Goal: Task Accomplishment & Management: Use online tool/utility

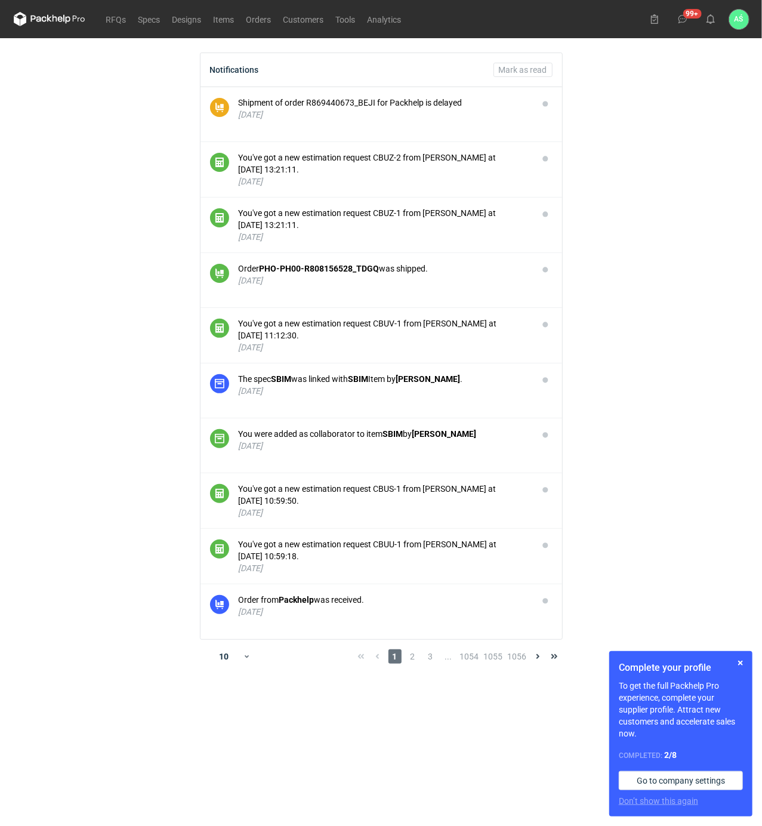
drag, startPoint x: 0, startPoint y: 0, endPoint x: 715, endPoint y: 226, distance: 750.0
click at [715, 226] on main "Notifications Mark as read Shipment of order R869440673_BEJI for Packhelp is de…" at bounding box center [381, 432] width 745 height 788
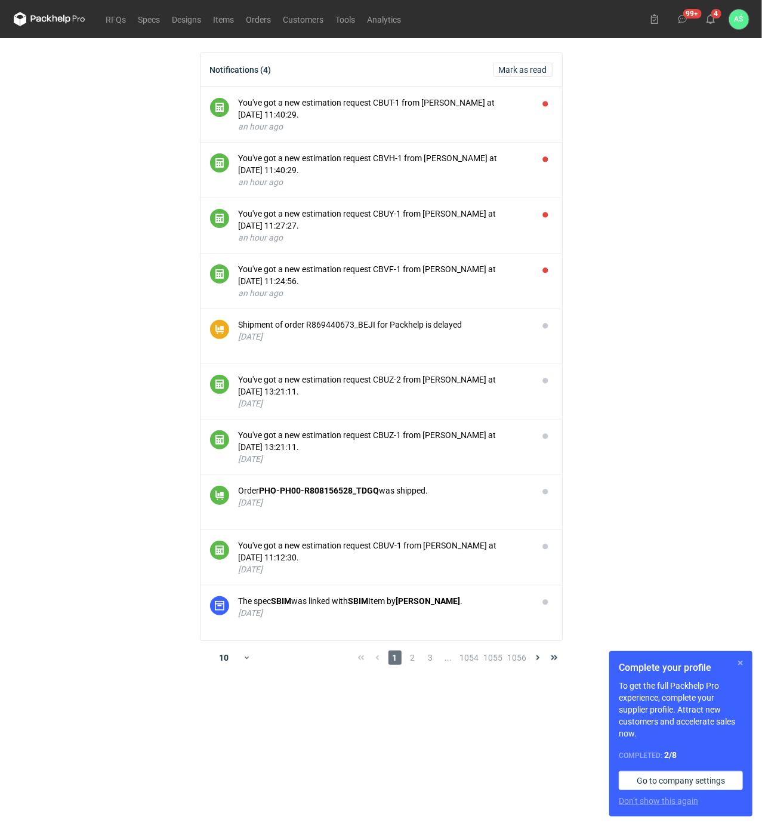
click at [745, 661] on button "button" at bounding box center [741, 663] width 14 height 14
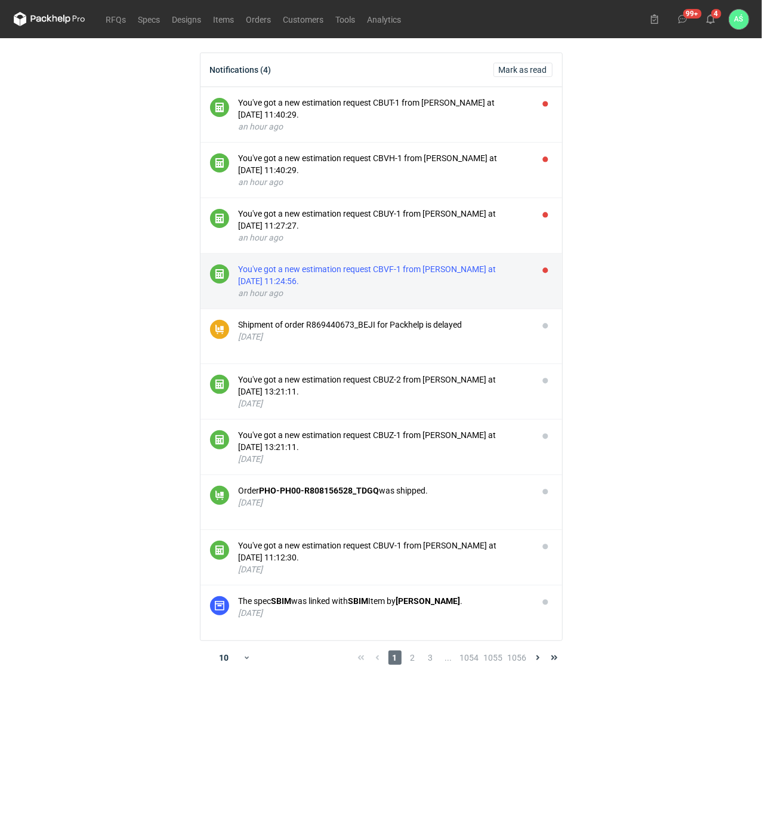
click at [464, 275] on div "You've got a new estimation request CBVF-1 from [PERSON_NAME] at [DATE] 11:24:5…" at bounding box center [384, 275] width 290 height 24
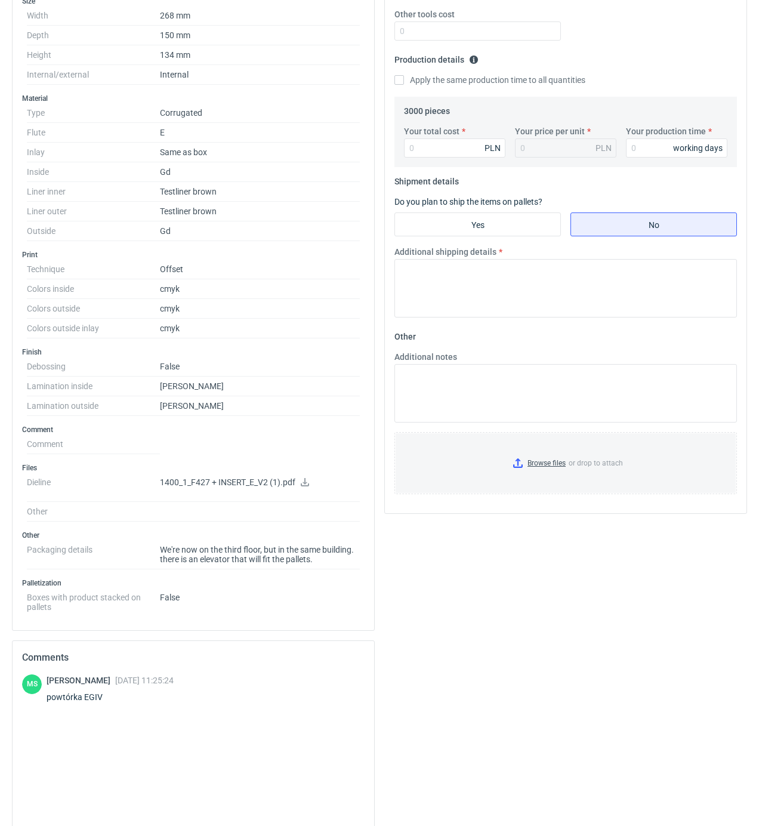
scroll to position [239, 0]
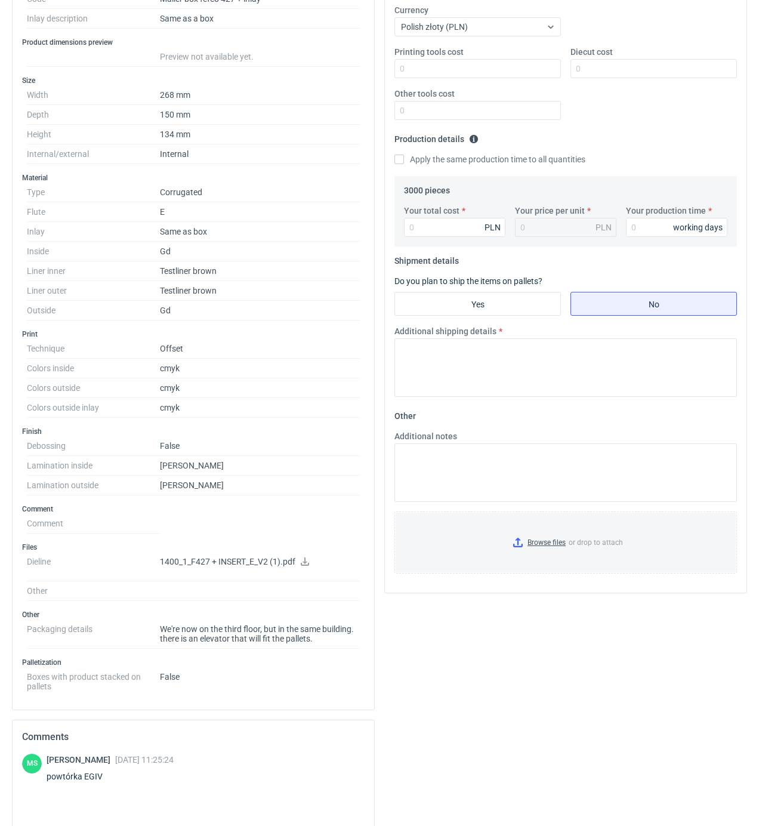
click at [307, 562] on icon at bounding box center [305, 562] width 10 height 8
click at [313, 367] on dd "cmyk" at bounding box center [260, 369] width 200 height 20
drag, startPoint x: 104, startPoint y: 779, endPoint x: 85, endPoint y: 783, distance: 19.6
click at [85, 783] on div "powtórka EGIV" at bounding box center [110, 777] width 127 height 12
copy div "EGIV"
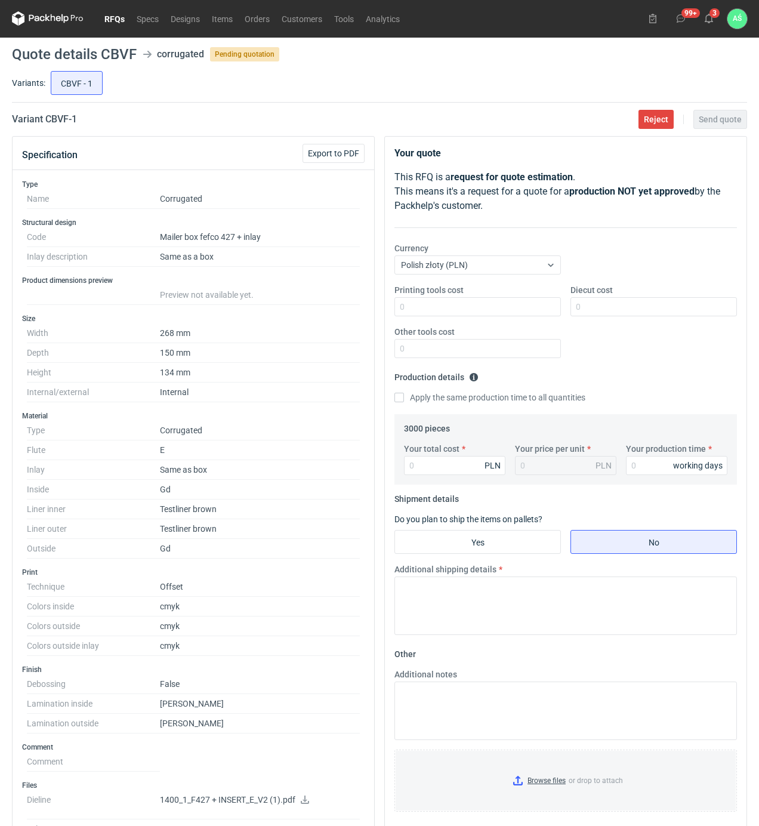
scroll to position [0, 0]
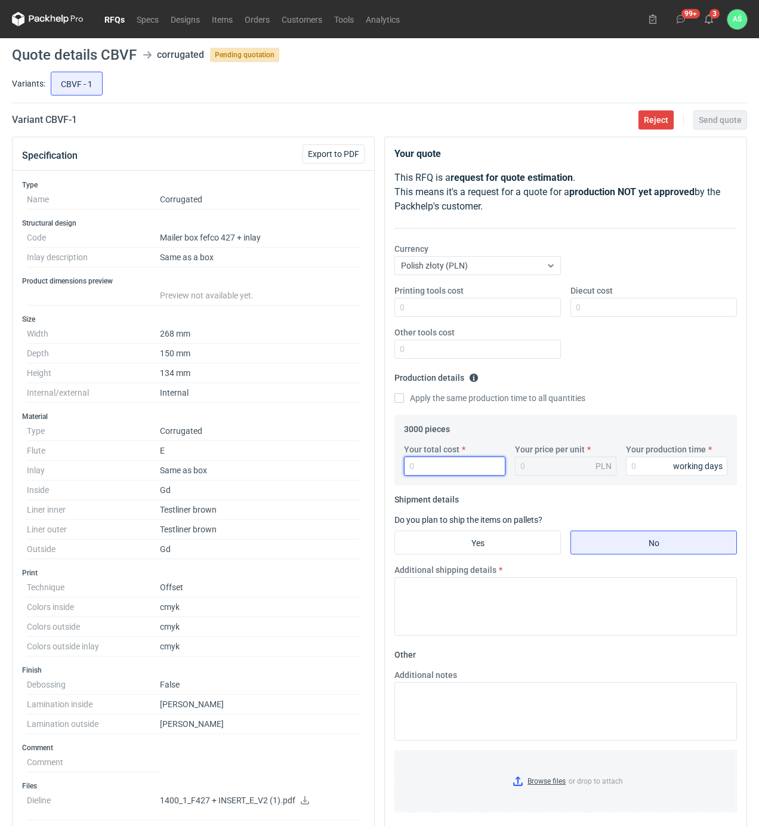
click at [441, 469] on input "Your total cost" at bounding box center [454, 466] width 101 height 19
type input "20400"
type input "6.8"
type input "20"
click at [460, 547] on input "Yes" at bounding box center [477, 542] width 165 height 23
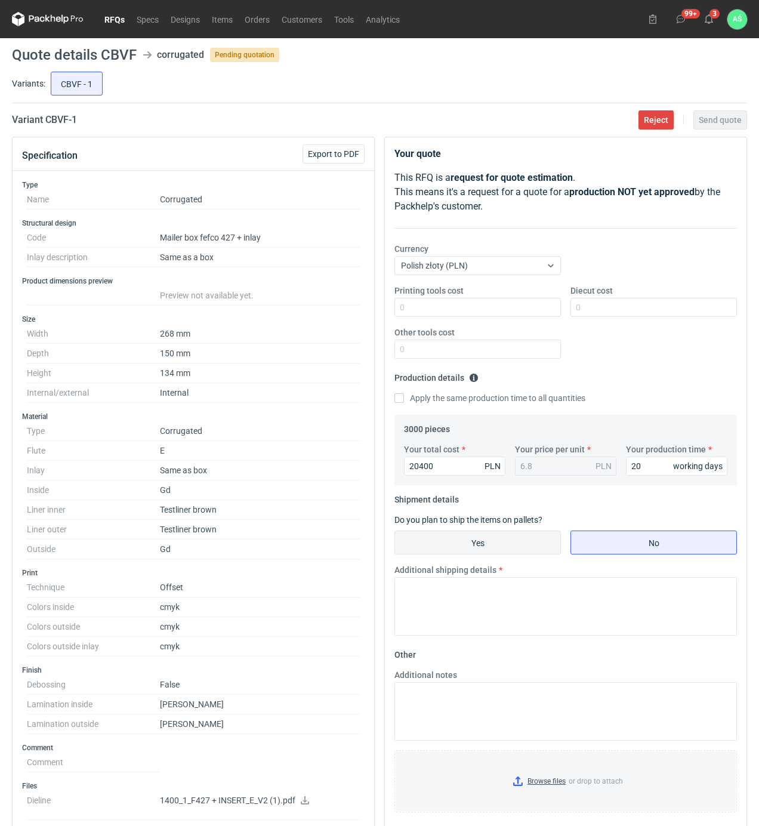
radio input "true"
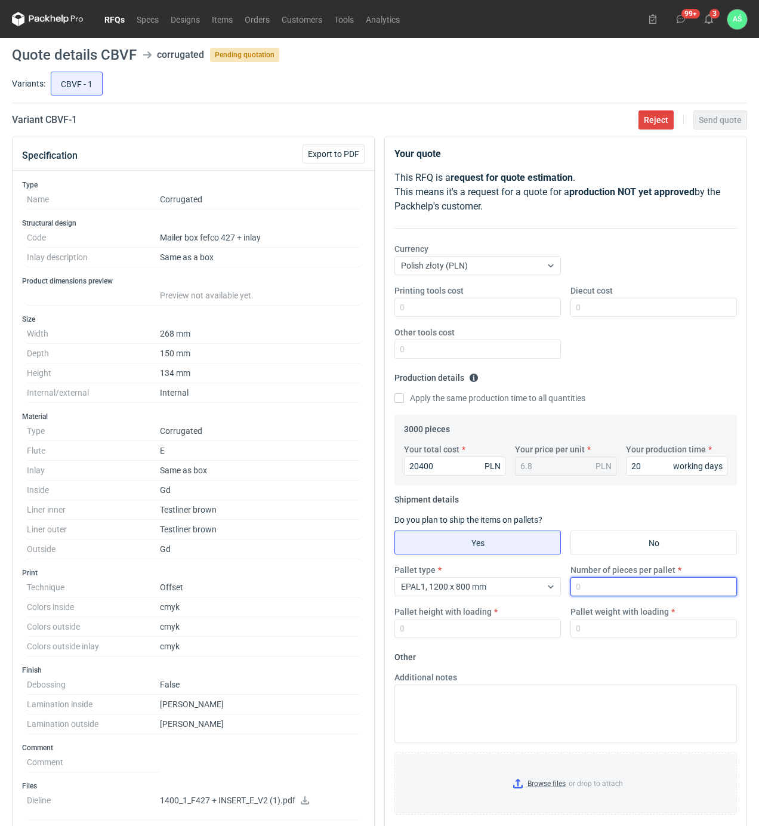
click at [636, 590] on input "Number of pieces per pallet" at bounding box center [654, 586] width 167 height 19
type input "750"
type input "1950"
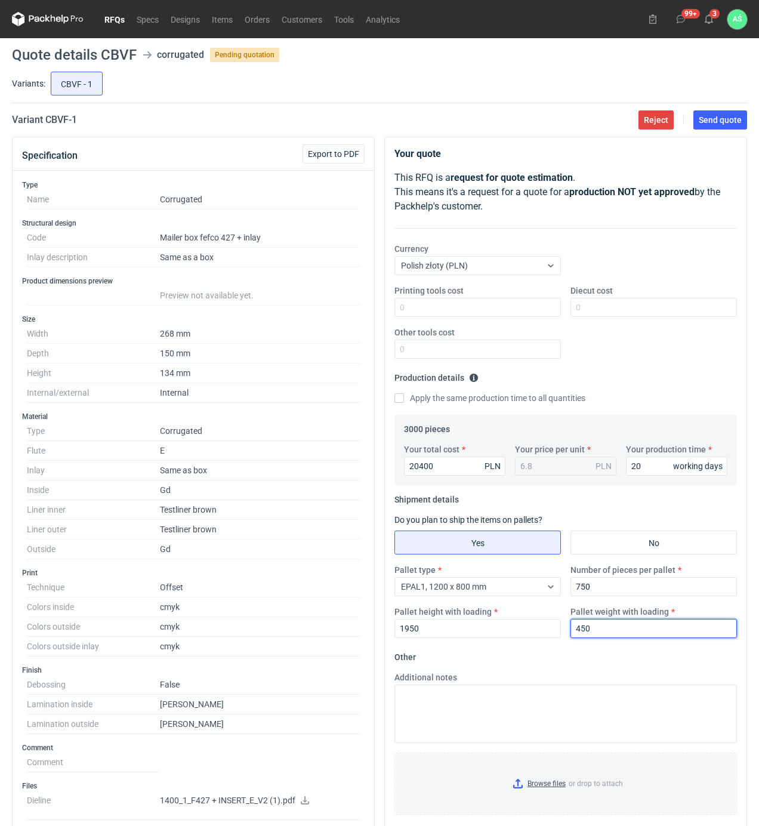
type input "450"
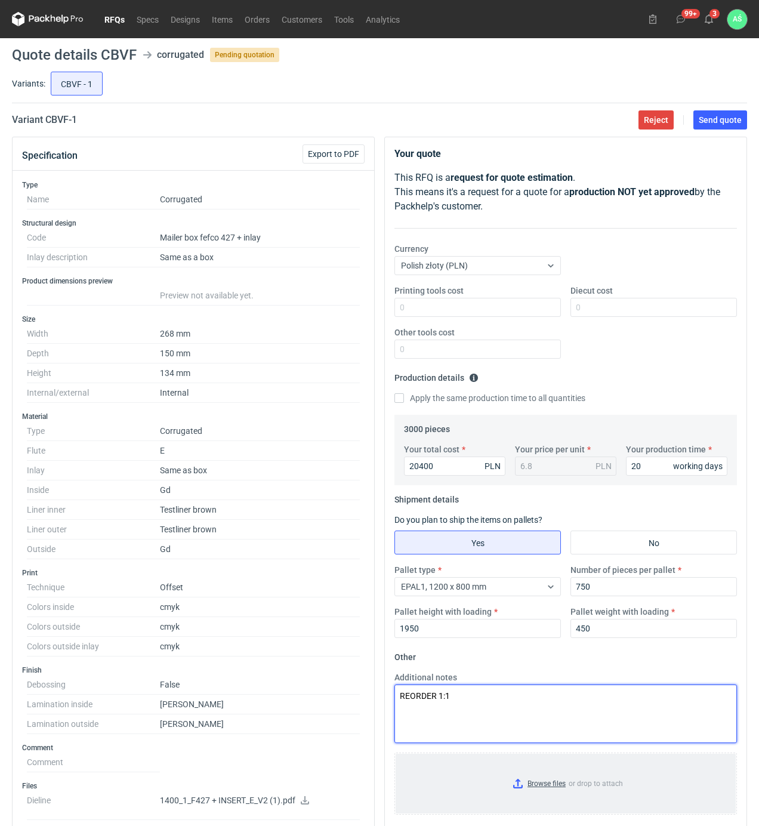
type textarea "REORDER 1:1"
click at [536, 777] on input "Browse files or drop to attach" at bounding box center [566, 784] width 340 height 60
click at [721, 127] on button "Send quote" at bounding box center [721, 119] width 54 height 19
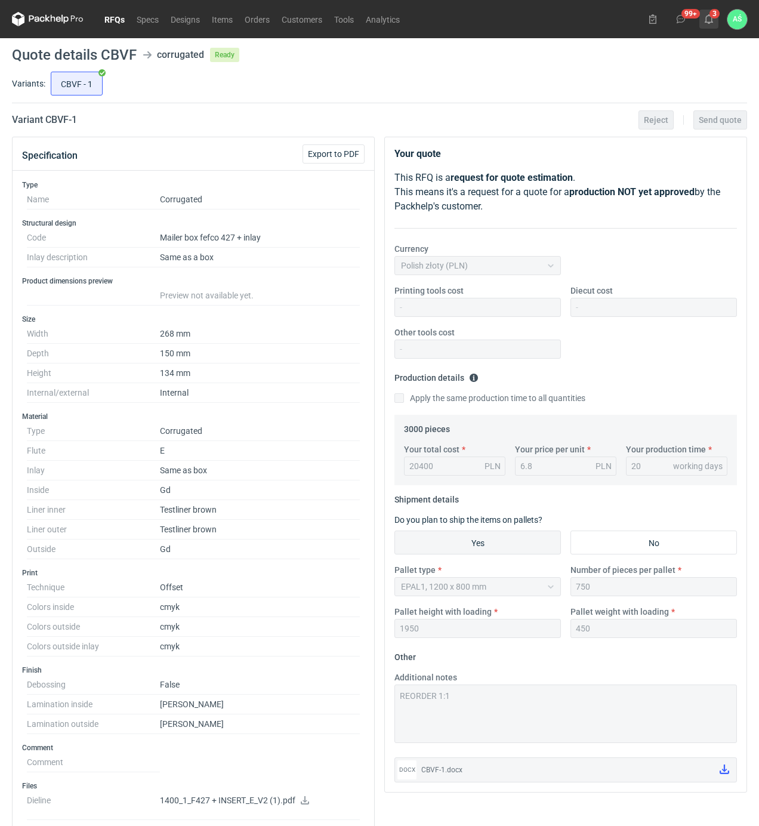
click at [707, 19] on icon at bounding box center [709, 19] width 10 height 10
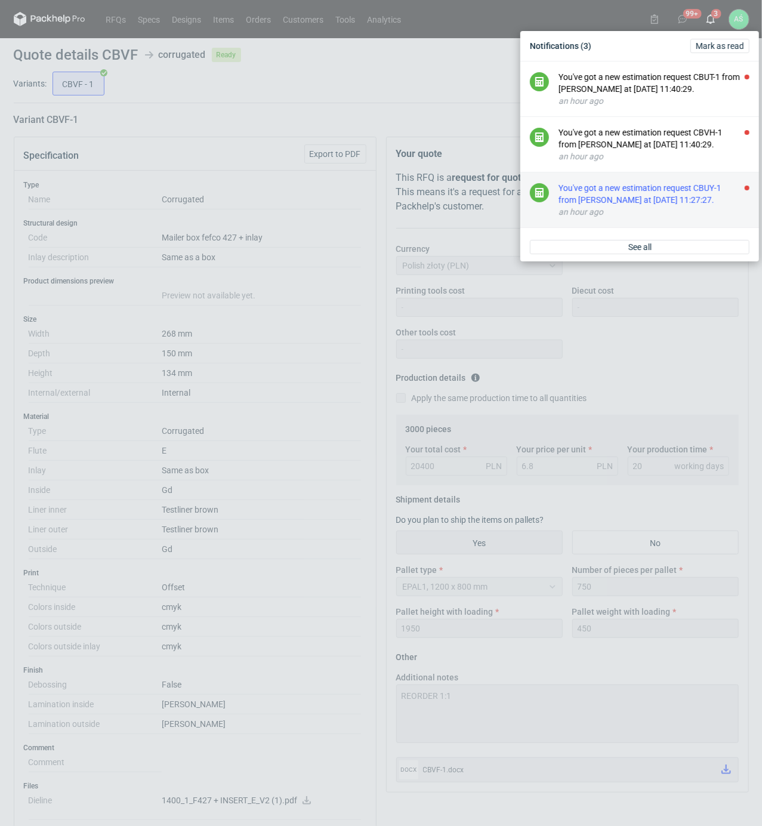
click at [672, 218] on div "an hour ago" at bounding box center [654, 212] width 191 height 12
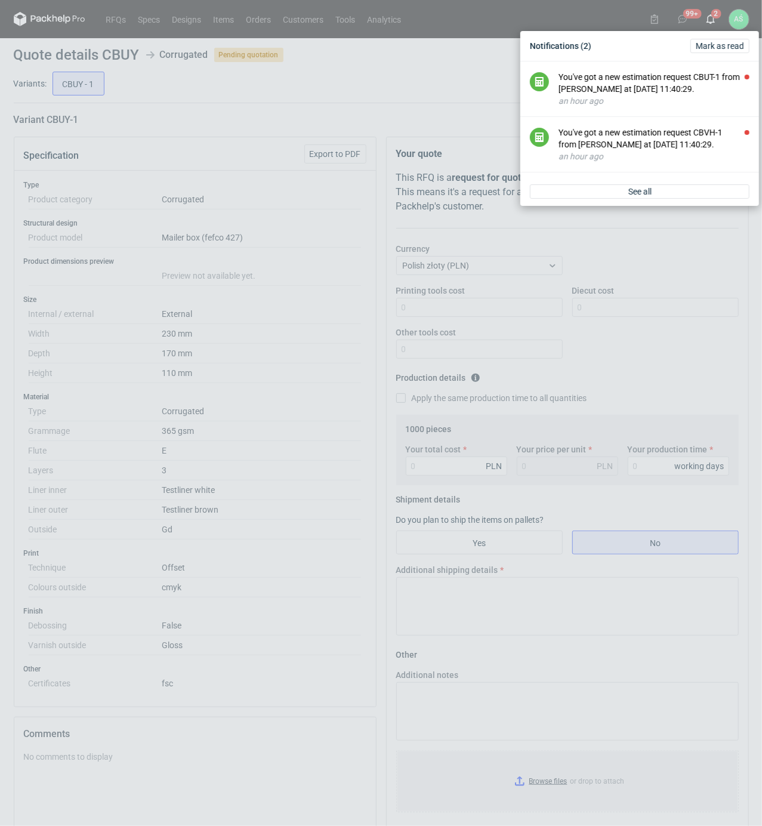
click at [239, 473] on div "Notifications (2) [PERSON_NAME] as read You've got a new estimation request CBU…" at bounding box center [381, 413] width 762 height 826
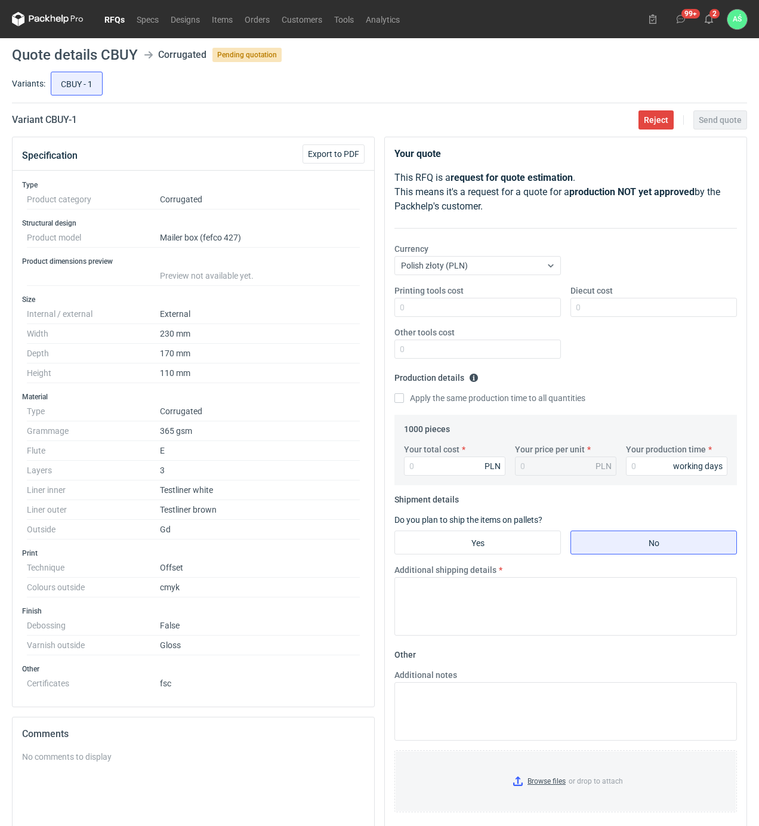
scroll to position [79, 0]
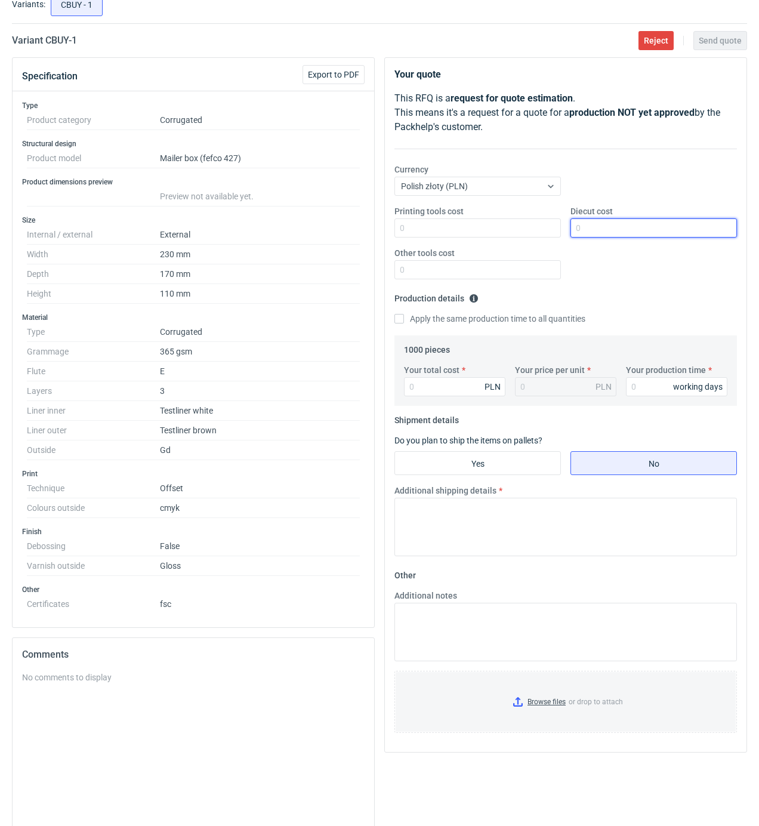
click at [590, 232] on input "Diecut cost" at bounding box center [654, 228] width 167 height 19
type input "650"
type input "50"
type input "0.05"
type input "5007"
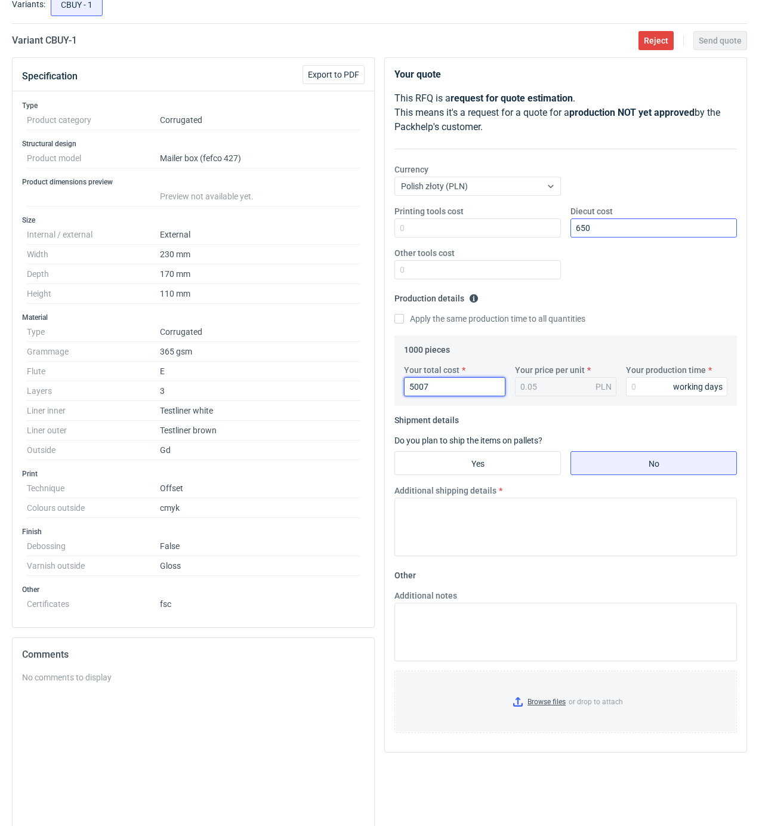
type input "5.01"
type input "50"
type input "0.05"
type input "5070"
type input "5.07"
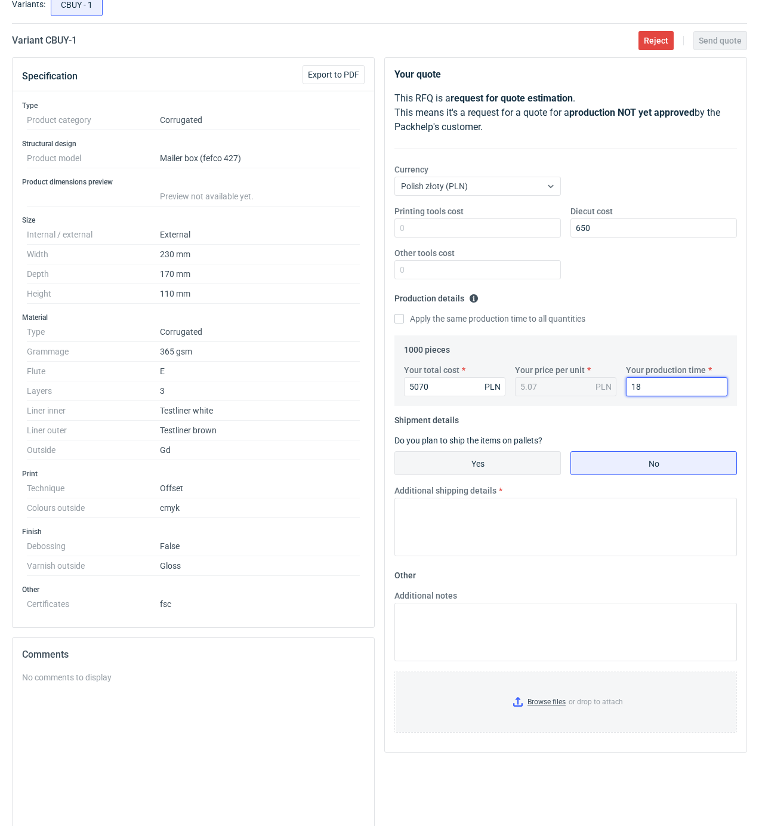
type input "18"
click at [461, 460] on input "Yes" at bounding box center [477, 463] width 165 height 23
radio input "true"
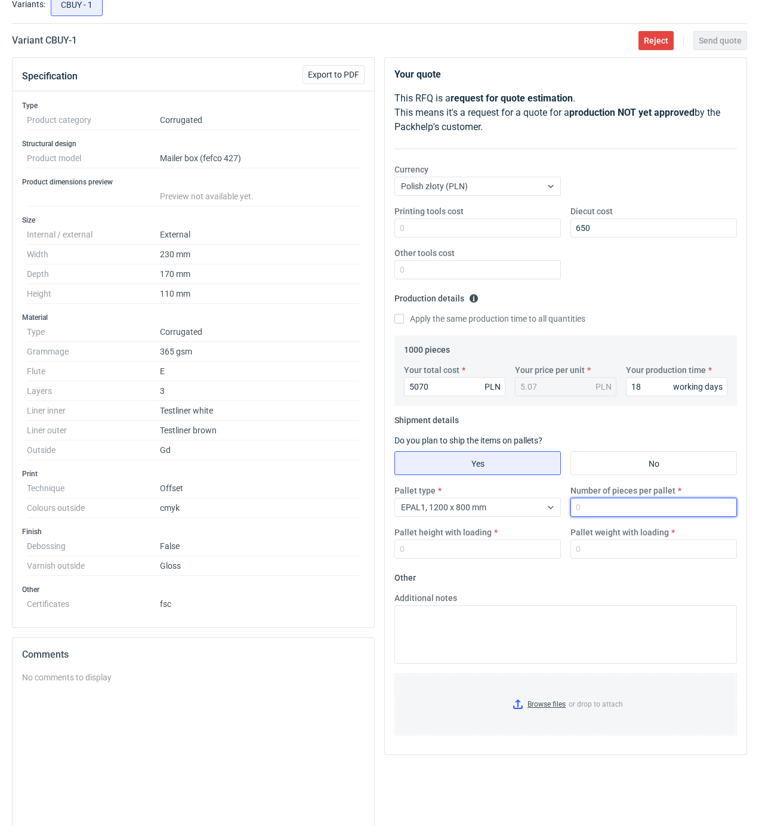
click at [604, 506] on input "Number of pieces per pallet" at bounding box center [654, 507] width 167 height 19
type input "1000"
type input "1800"
click at [615, 550] on input "Pallet weight with loading" at bounding box center [654, 549] width 167 height 19
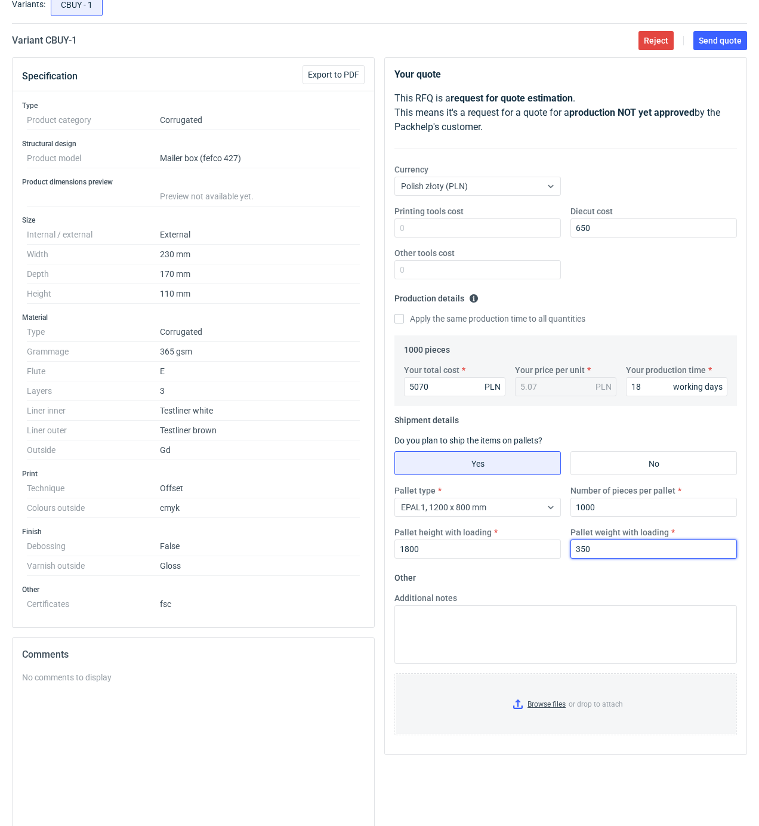
type input "350"
click at [567, 702] on input "Browse files or drop to attach" at bounding box center [566, 705] width 340 height 60
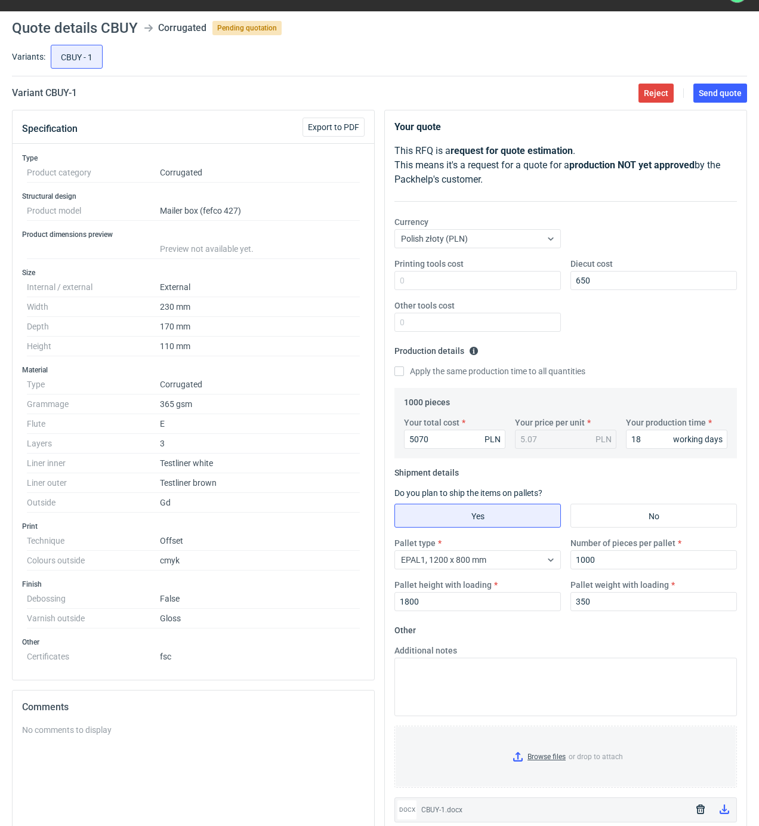
scroll to position [0, 0]
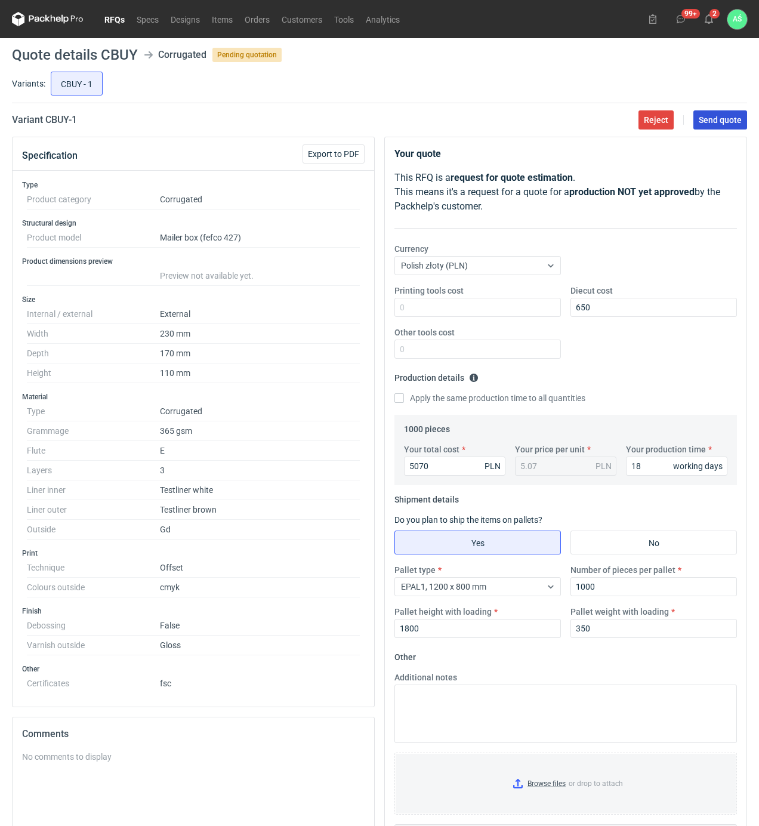
click at [722, 110] on button "Send quote" at bounding box center [721, 119] width 54 height 19
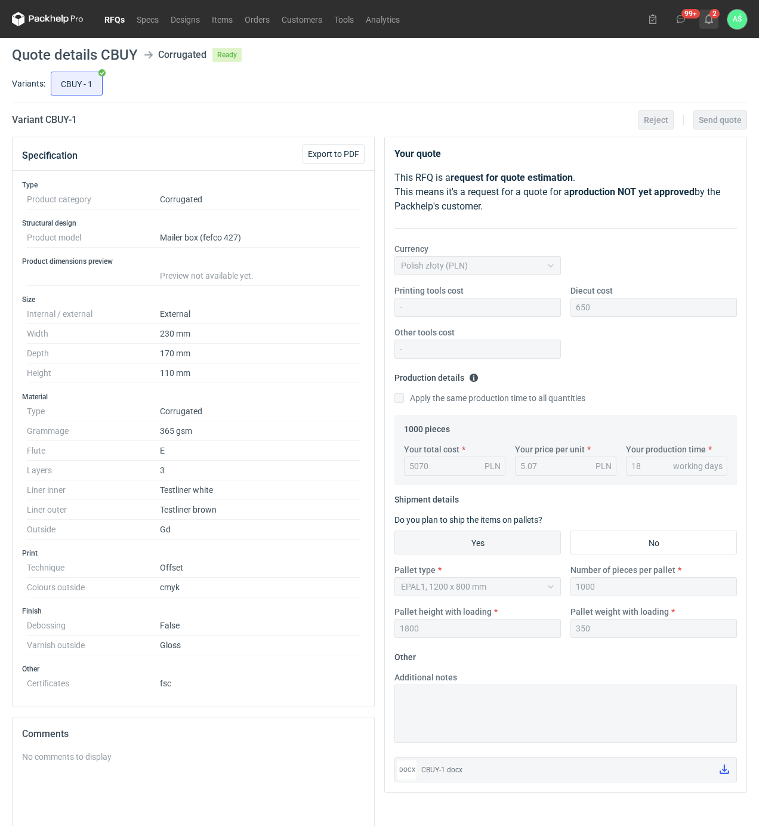
click at [714, 20] on button "2" at bounding box center [709, 19] width 19 height 19
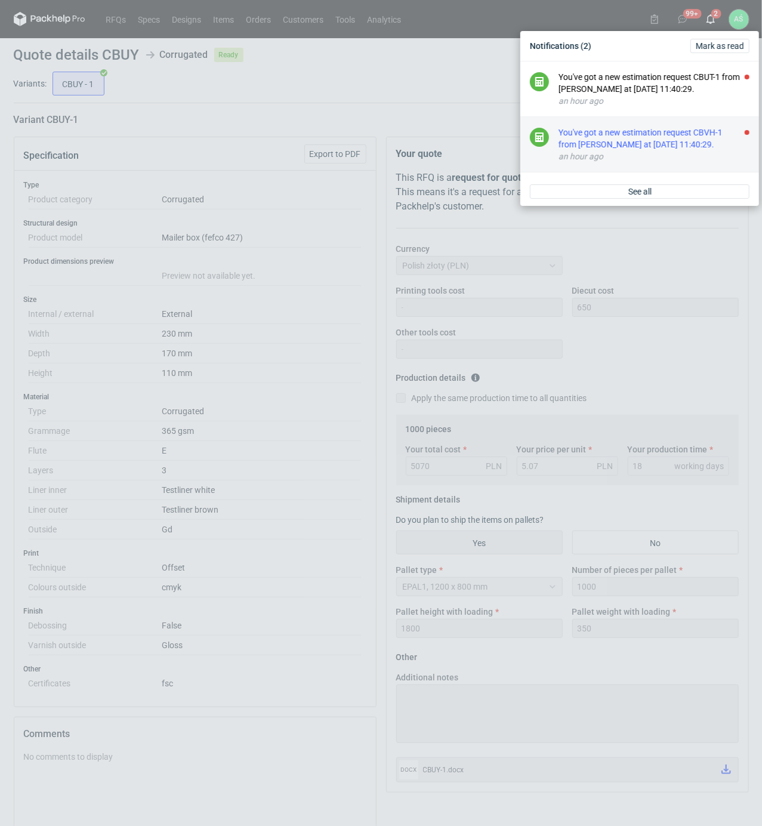
click at [669, 150] on div "You've got a new estimation request CBVH-1 from [PERSON_NAME] at [DATE] 11:40:2…" at bounding box center [654, 139] width 191 height 24
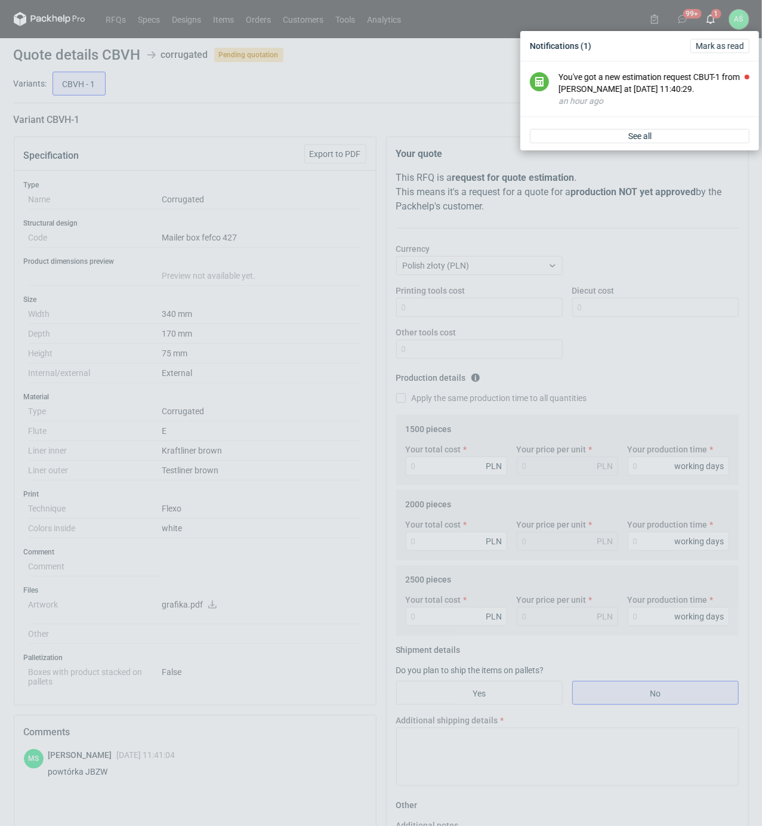
click at [289, 579] on div "Notifications (1) [PERSON_NAME] as read You've got a new estimation request CBU…" at bounding box center [381, 413] width 762 height 826
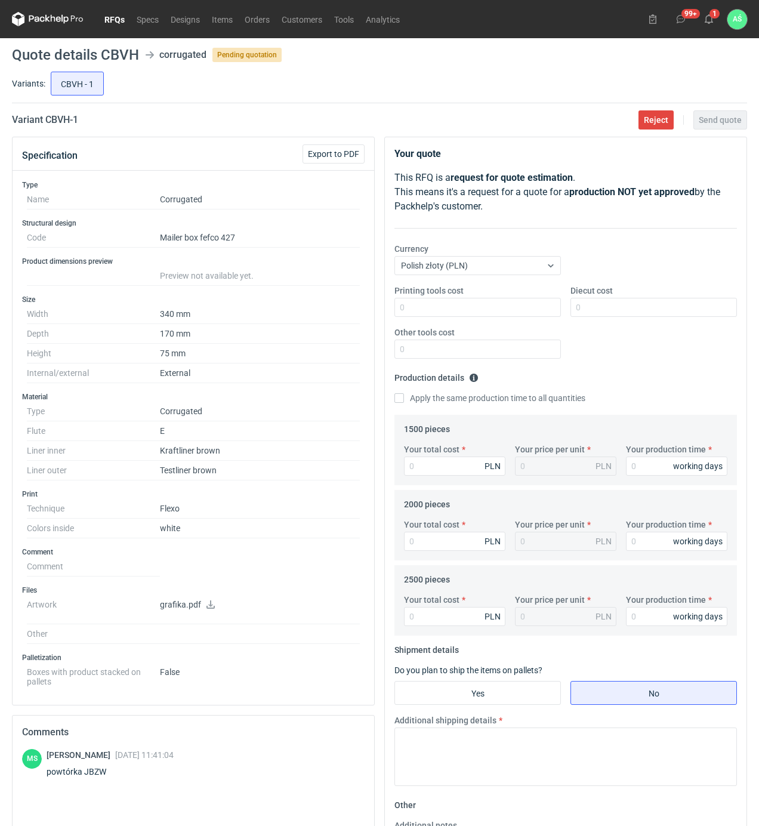
click at [213, 609] on icon at bounding box center [211, 605] width 8 height 8
drag, startPoint x: 112, startPoint y: 777, endPoint x: 84, endPoint y: 777, distance: 28.7
click at [84, 777] on div "powtórka JBZW" at bounding box center [110, 772] width 127 height 12
copy div "JBZW"
click at [450, 464] on input "Your total cost" at bounding box center [454, 466] width 101 height 19
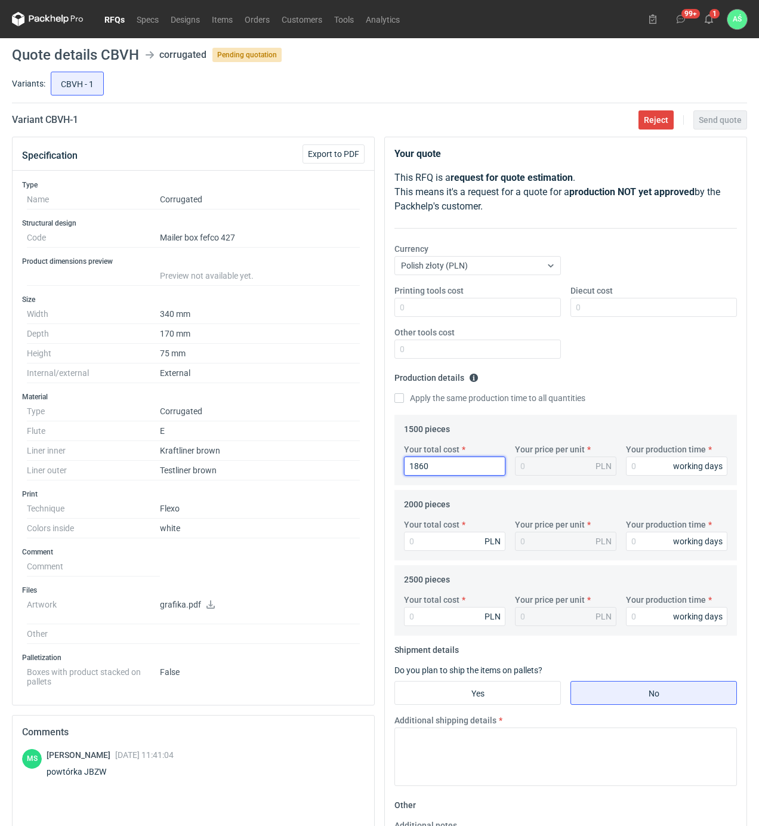
type input "1860"
type input "1.24"
type input "15"
type input "238"
type input "0.01"
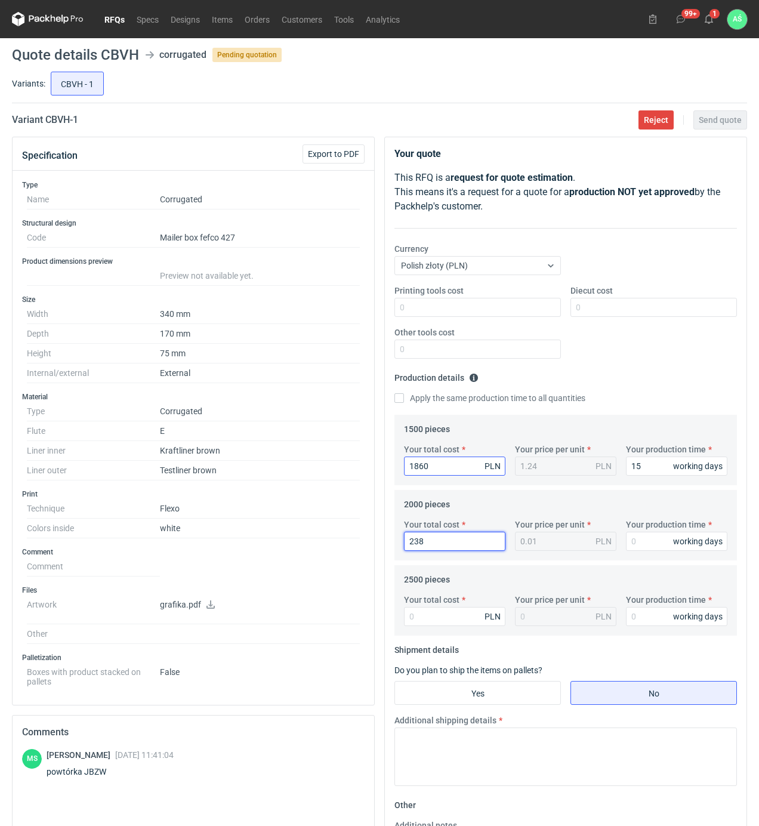
type input "2380"
type input "1.19"
type input "2380"
type input "15"
type input "1"
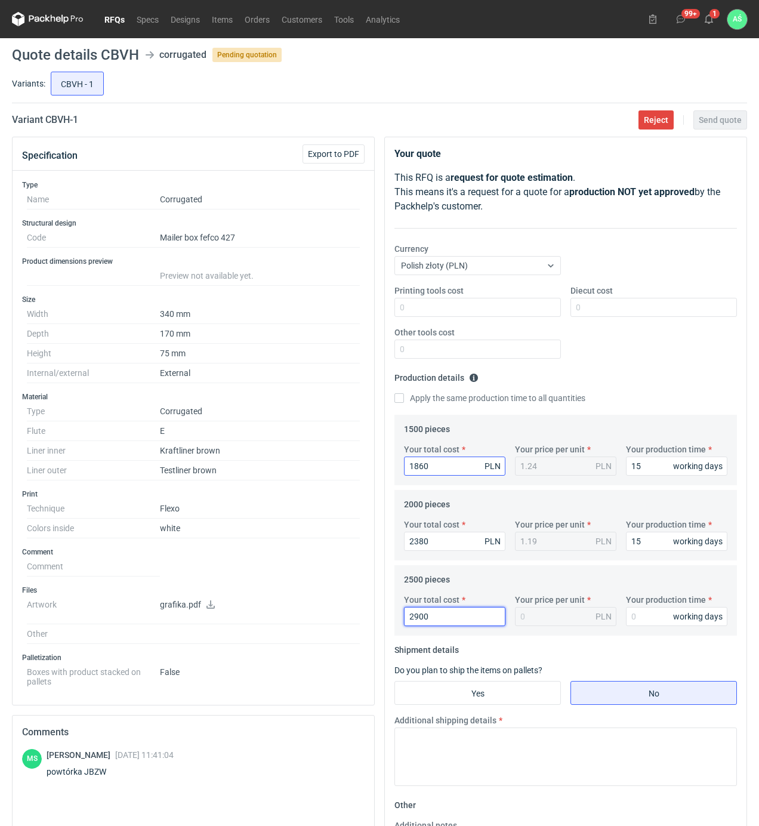
type input "2900"
type input "1.16"
type input "15"
click at [450, 689] on input "Yes" at bounding box center [477, 693] width 165 height 23
radio input "true"
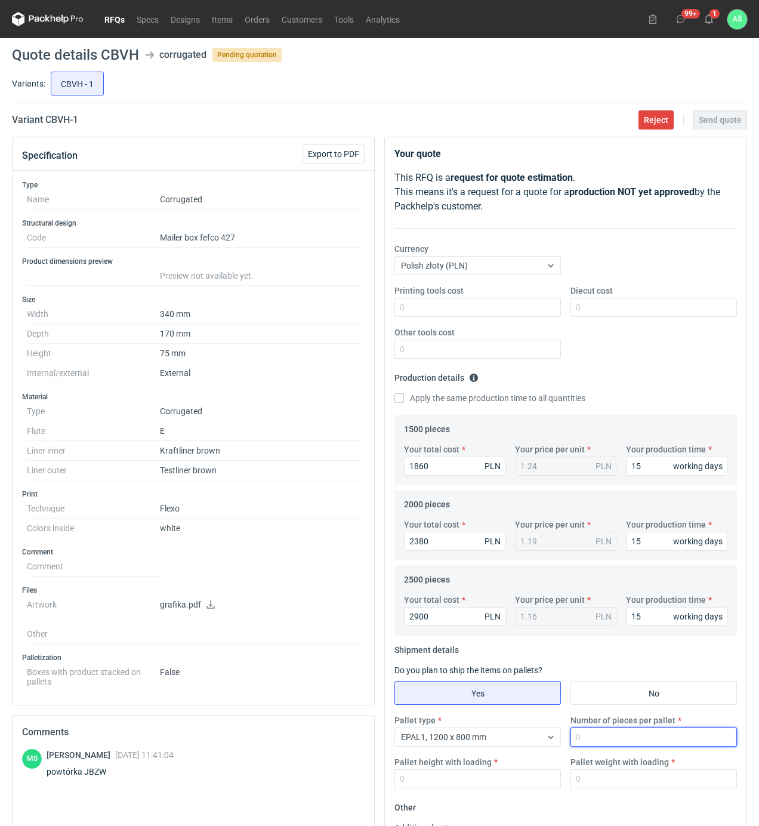
click at [626, 736] on input "Number of pieces per pallet" at bounding box center [654, 737] width 167 height 19
type input "2000"
type input "1800"
type input "300"
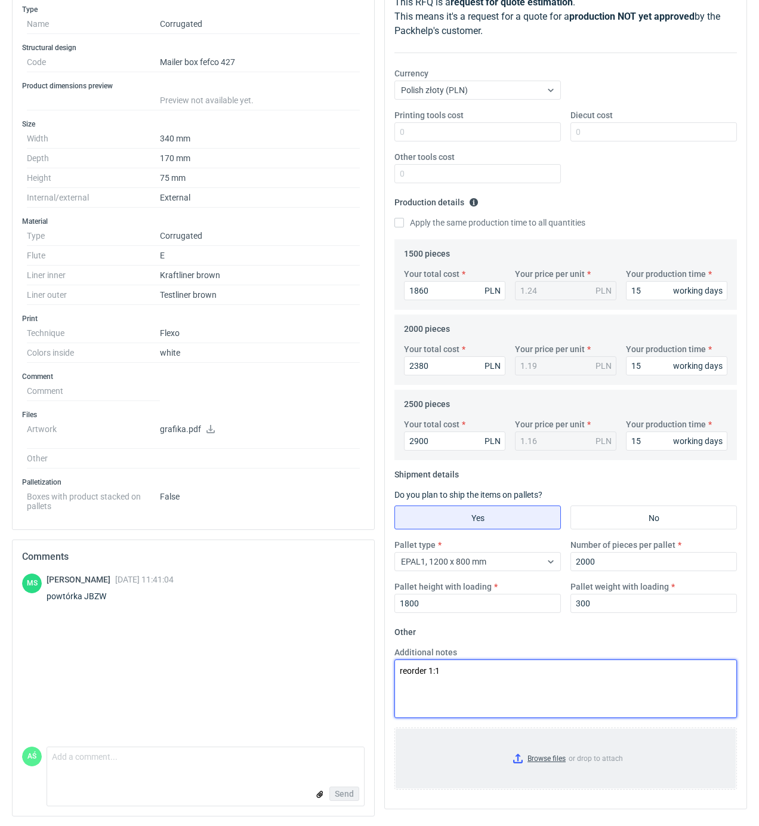
type textarea "reorder 1:1"
click at [553, 749] on input "Browse files or drop to attach" at bounding box center [566, 759] width 340 height 60
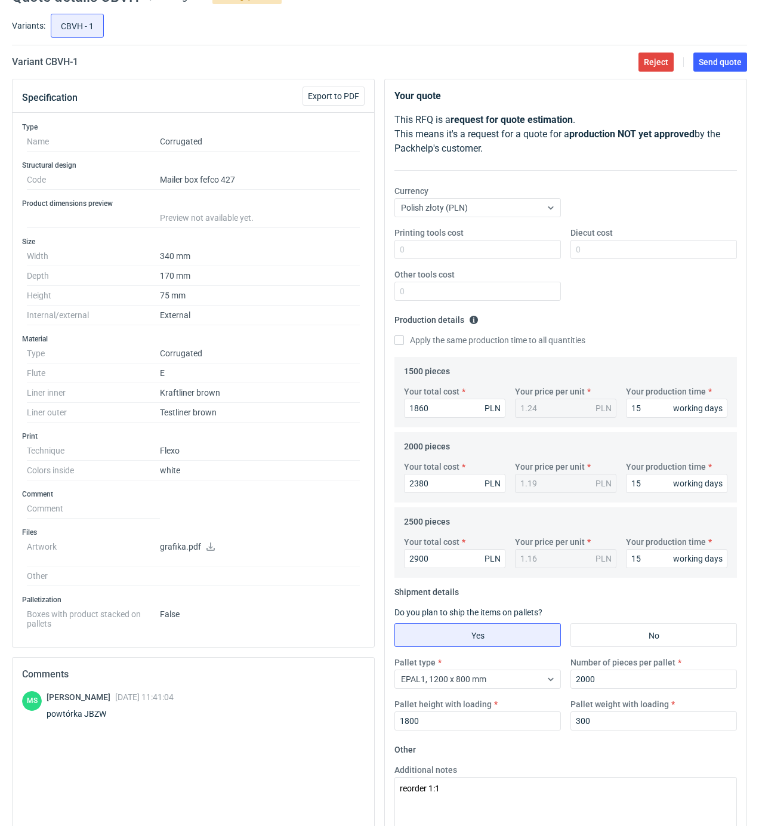
scroll to position [0, 0]
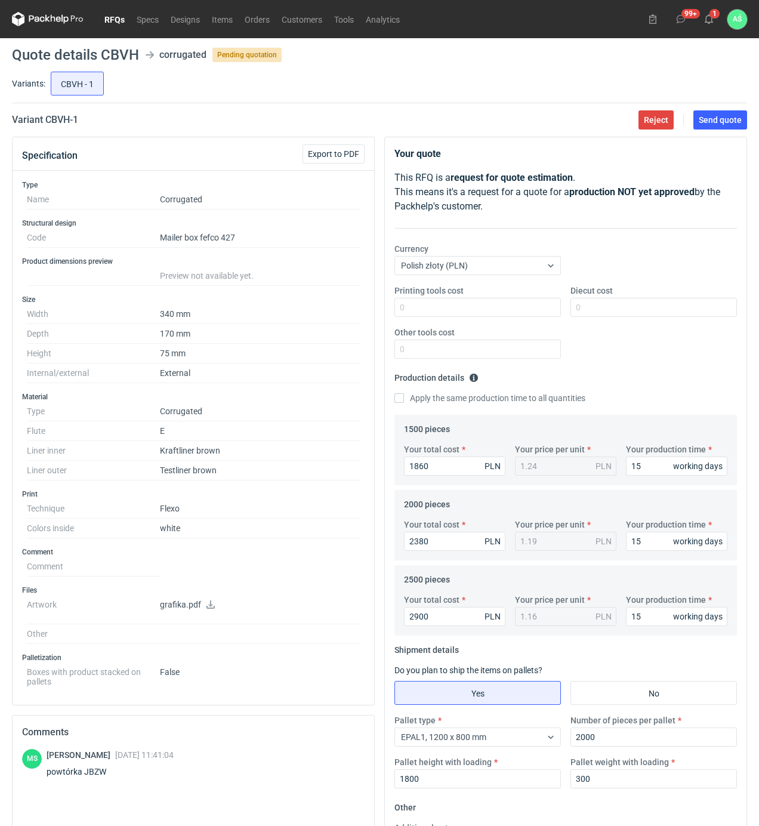
click at [712, 132] on main "Quote details CBVH corrugated Pending quotation Variants: CBVH - 1 Variant CBVH…" at bounding box center [379, 528] width 745 height 981
click at [715, 123] on span "Send quote" at bounding box center [720, 120] width 43 height 8
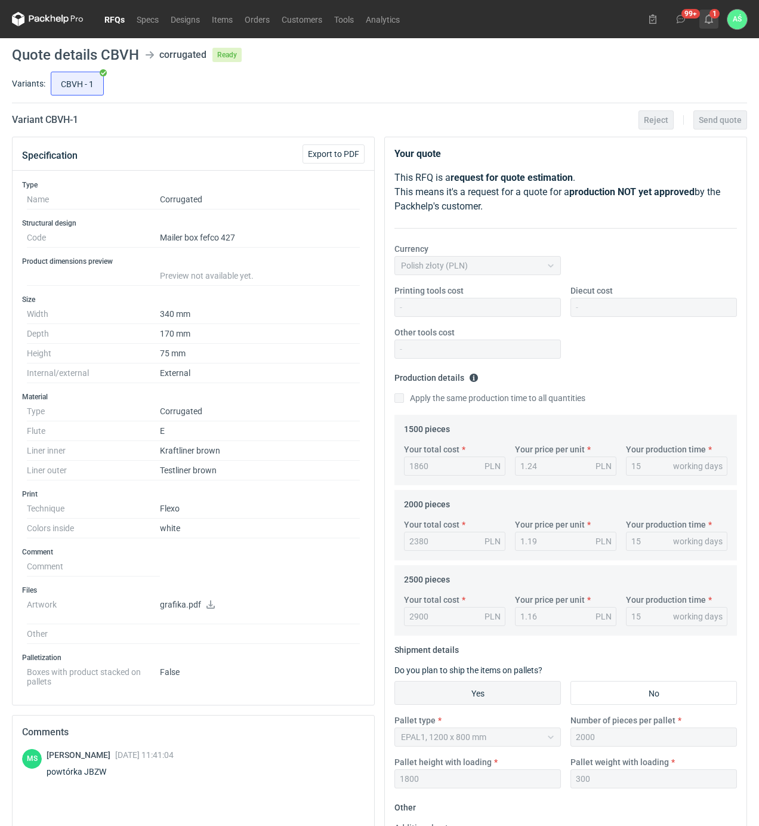
click at [710, 18] on icon at bounding box center [709, 19] width 10 height 10
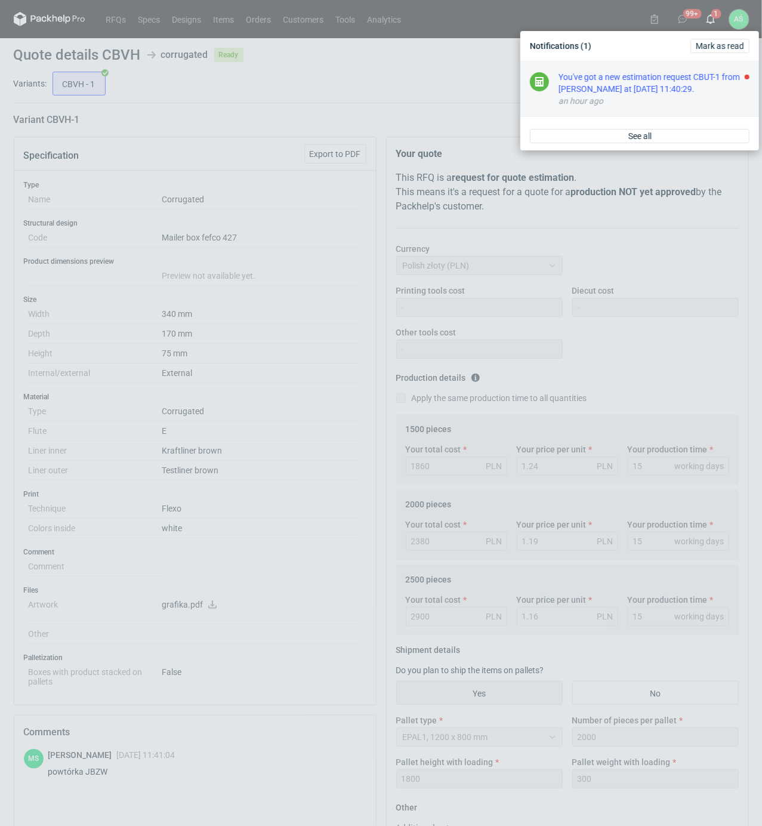
click at [669, 87] on div "You've got a new estimation request CBUT-1 from [PERSON_NAME] at [DATE] 11:40:2…" at bounding box center [654, 83] width 191 height 24
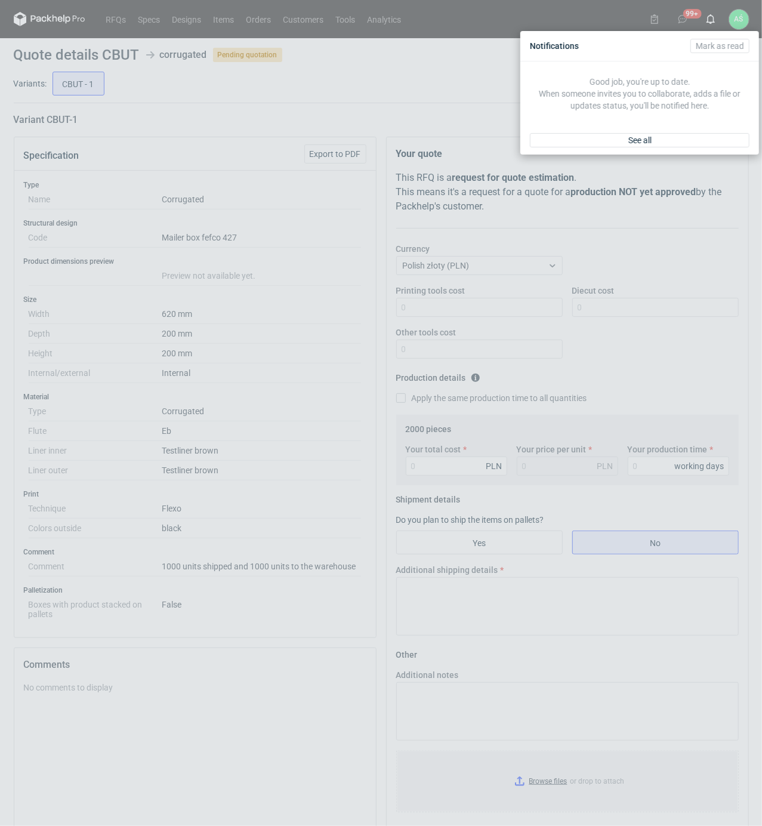
click at [334, 384] on div "Notifications [PERSON_NAME] as read Good job, you're up to date. When someone i…" at bounding box center [381, 413] width 762 height 826
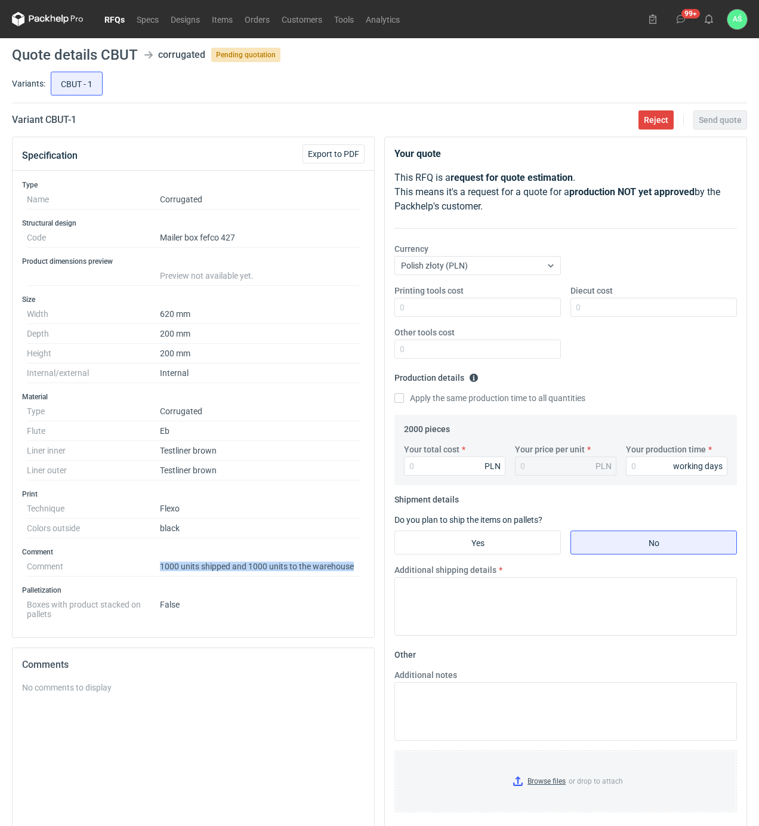
drag, startPoint x: 357, startPoint y: 571, endPoint x: 156, endPoint y: 572, distance: 201.2
click at [156, 572] on dl "Comment 1000 units shipped and 1000 units to the warehouse" at bounding box center [193, 567] width 333 height 20
copy dl "1000 units shipped and 1000 units to the warehouse"
click at [501, 313] on input "Printing tools cost" at bounding box center [478, 307] width 167 height 19
type input "3000"
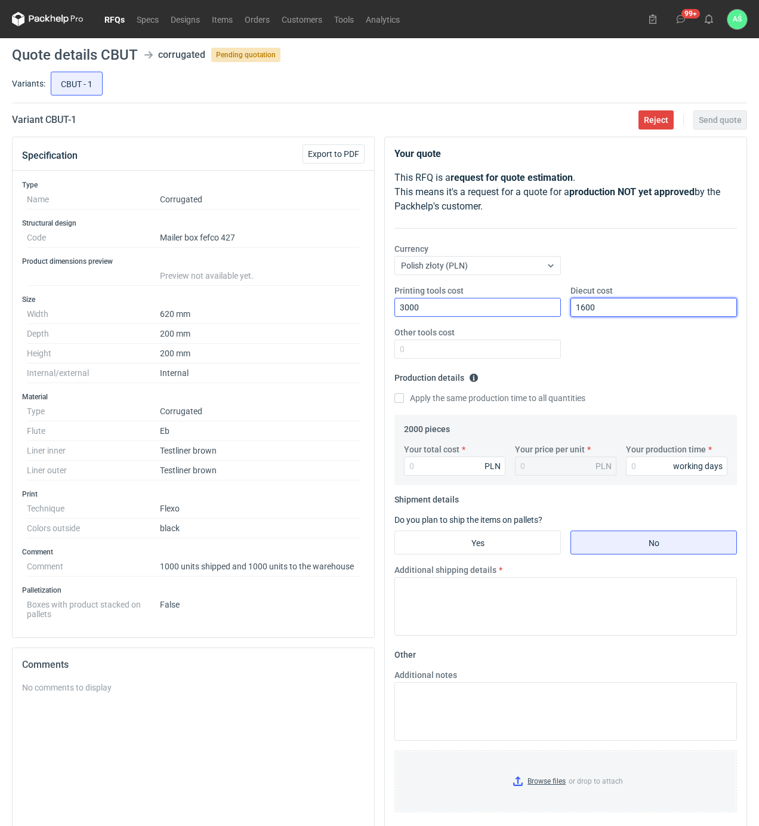
type input "1600"
type input "8620"
type input "4.31"
type input "15"
click at [538, 548] on input "Yes" at bounding box center [477, 542] width 165 height 23
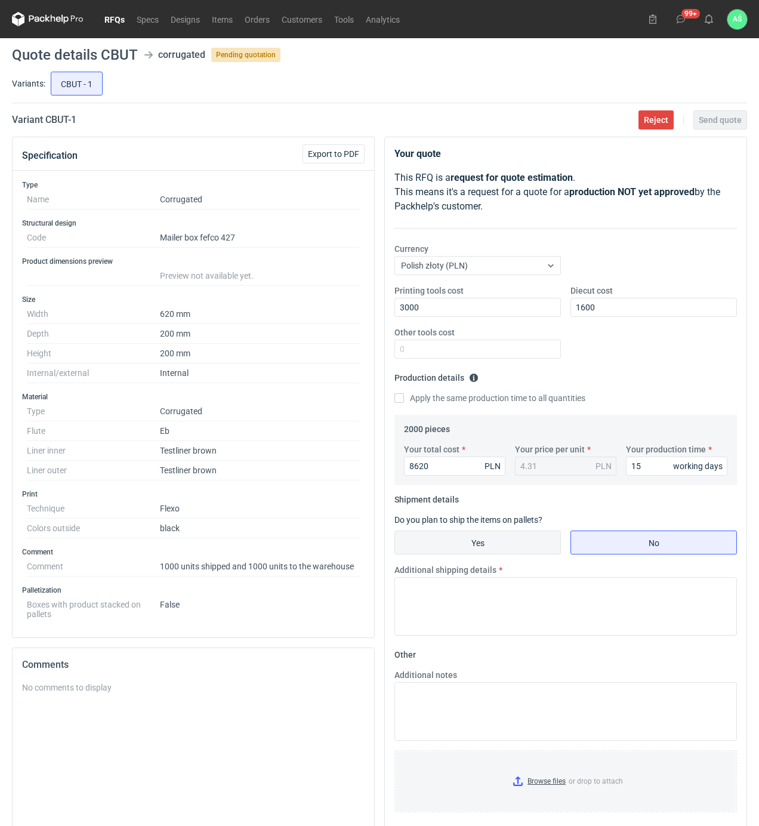
radio input "true"
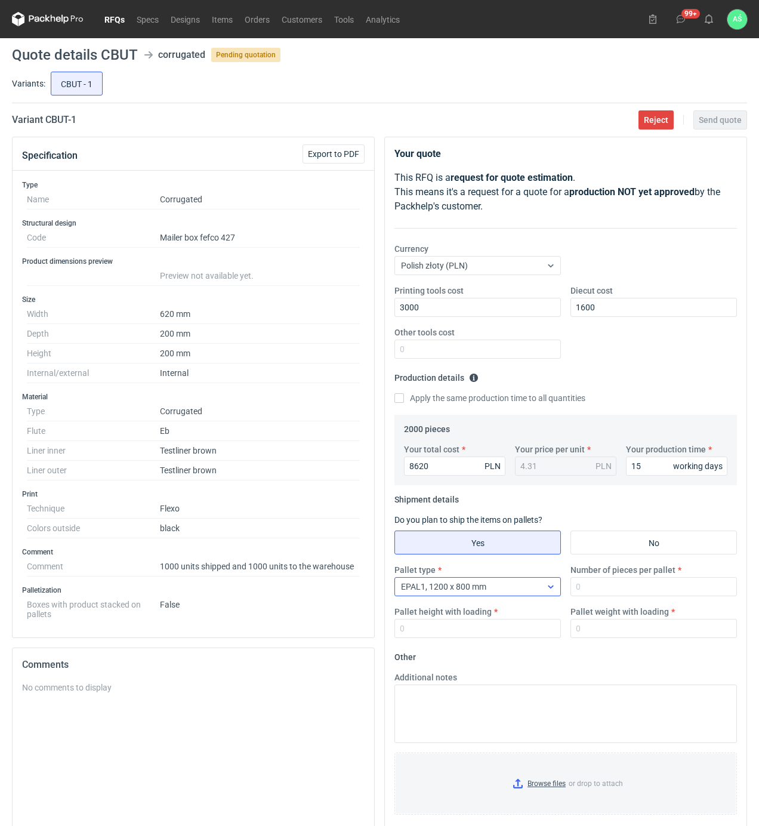
click at [500, 584] on div "EPAL1, 1200 x 800 mm" at bounding box center [468, 586] width 146 height 17
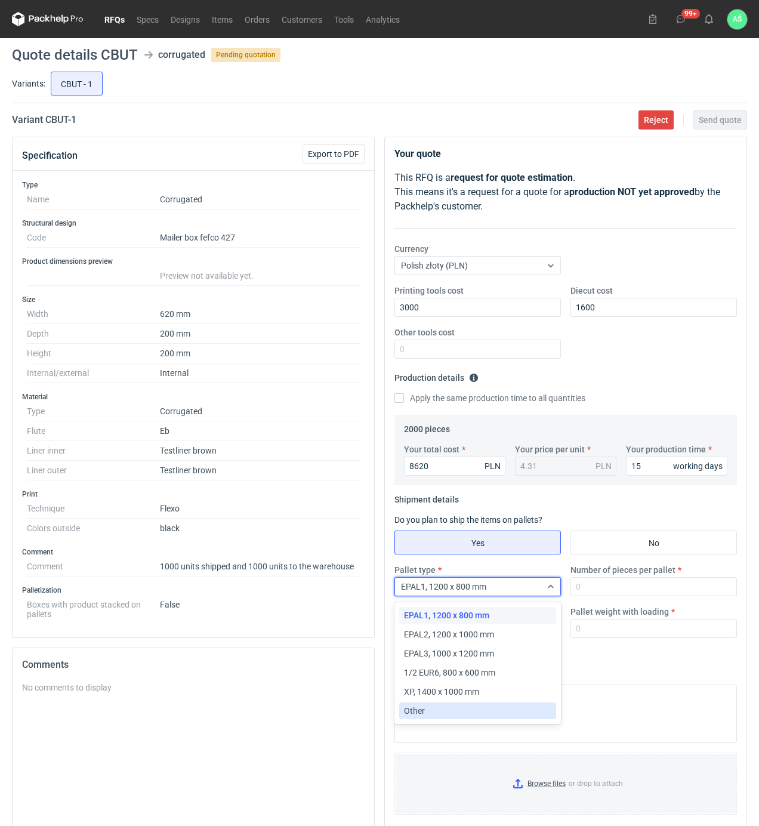
click at [421, 714] on span "Other" at bounding box center [414, 711] width 21 height 12
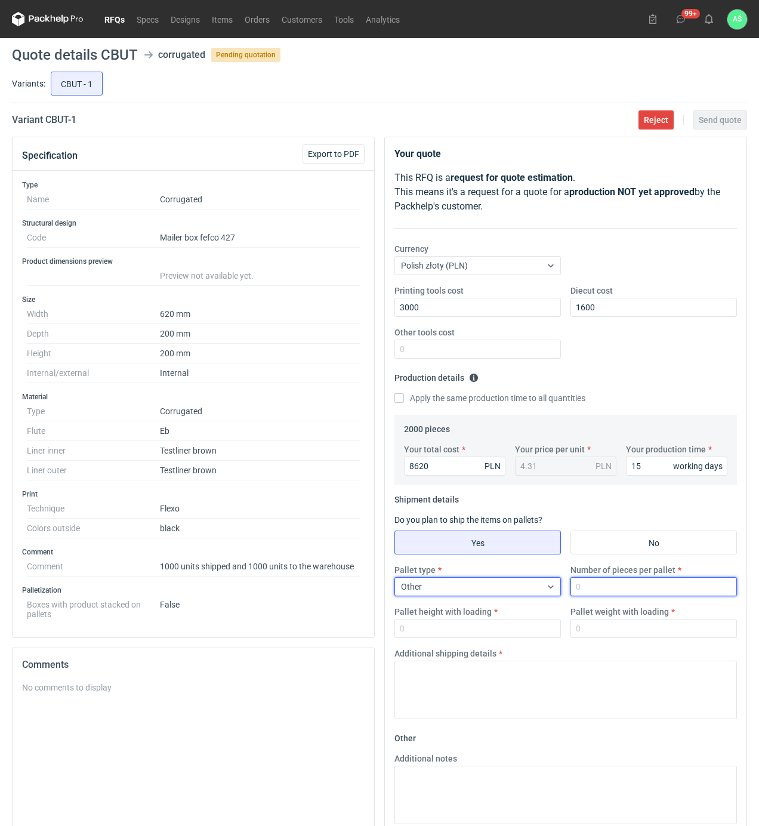
click at [621, 583] on input "Number of pieces per pallet" at bounding box center [654, 586] width 167 height 19
type input "340"
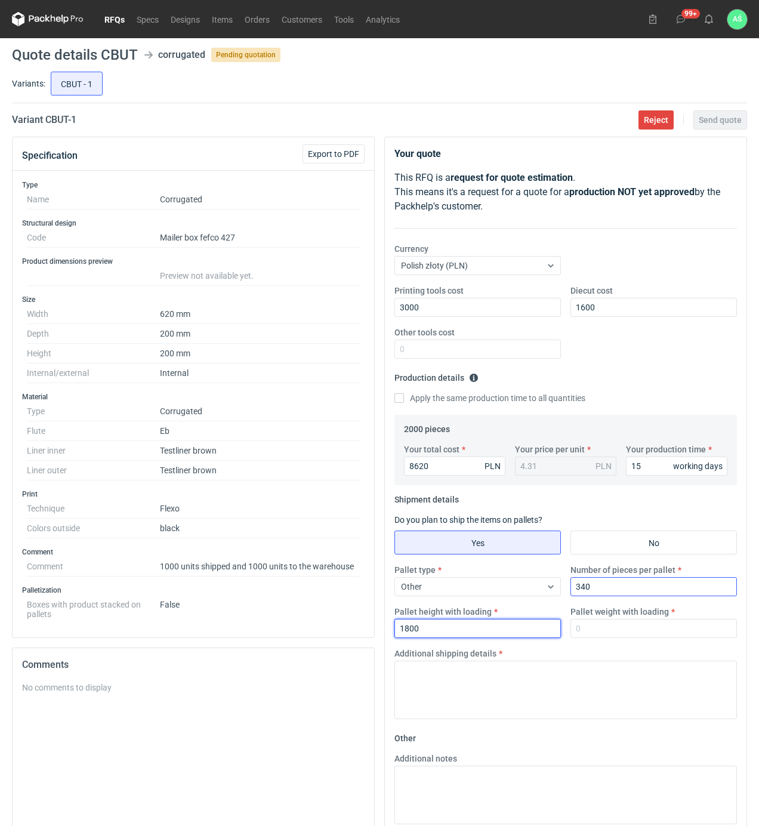
type input "1800"
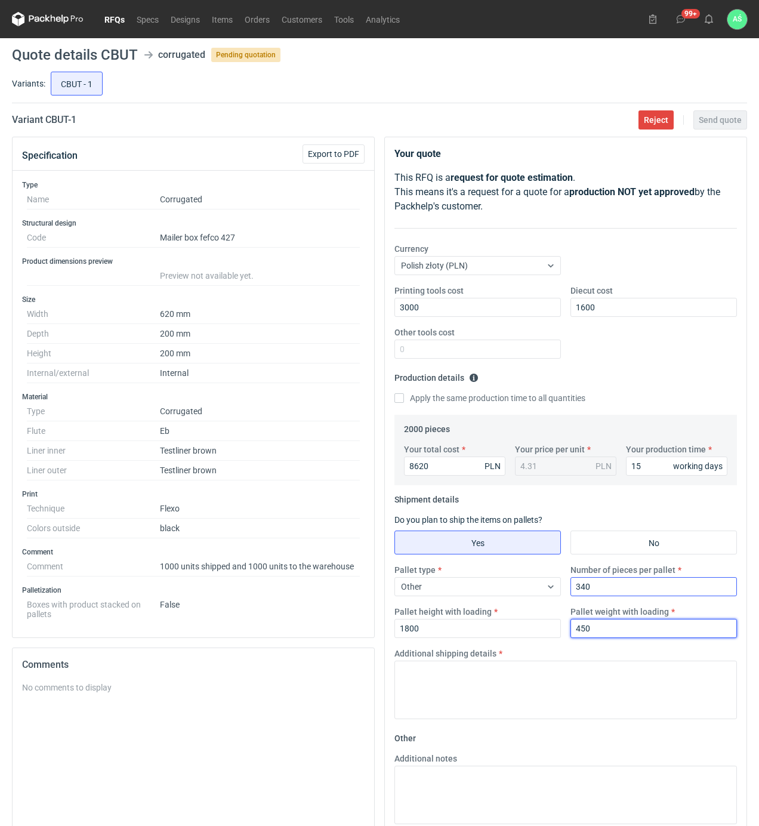
type input "450"
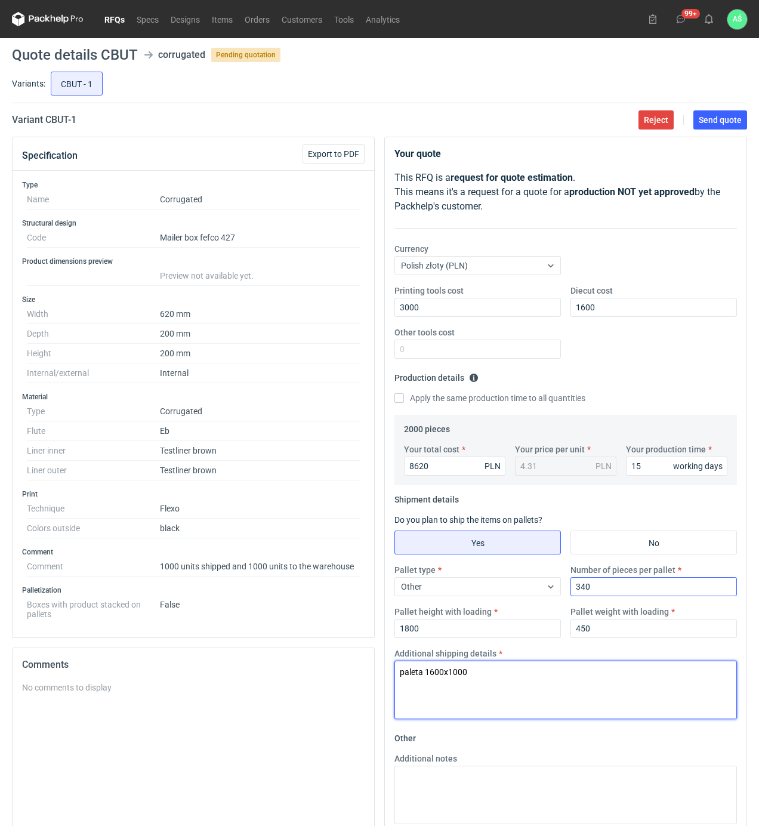
type textarea "paleta 1600x1000"
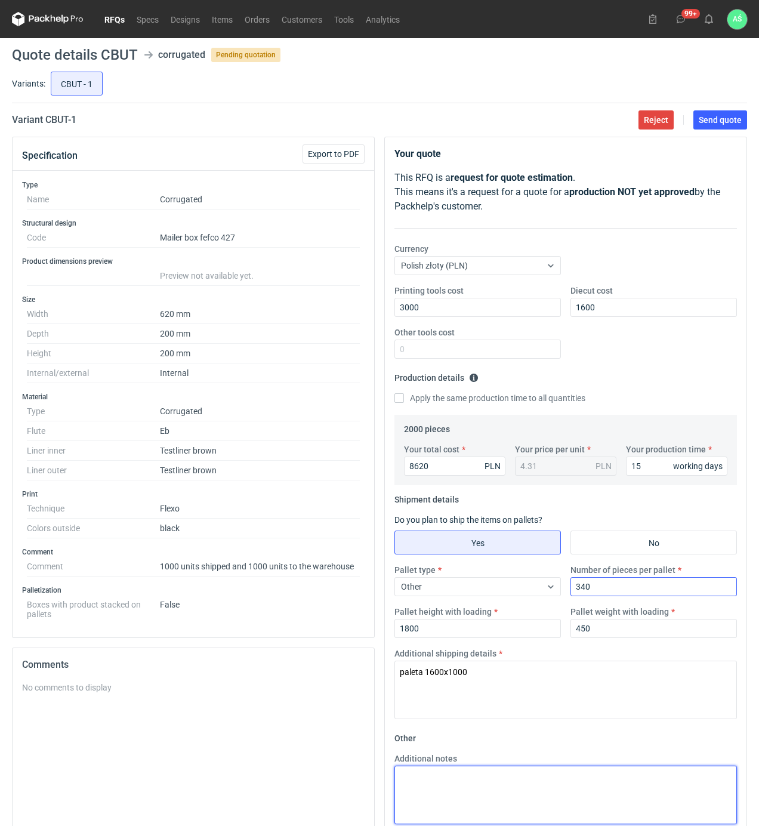
paste textarea "paleta 1600x1000"
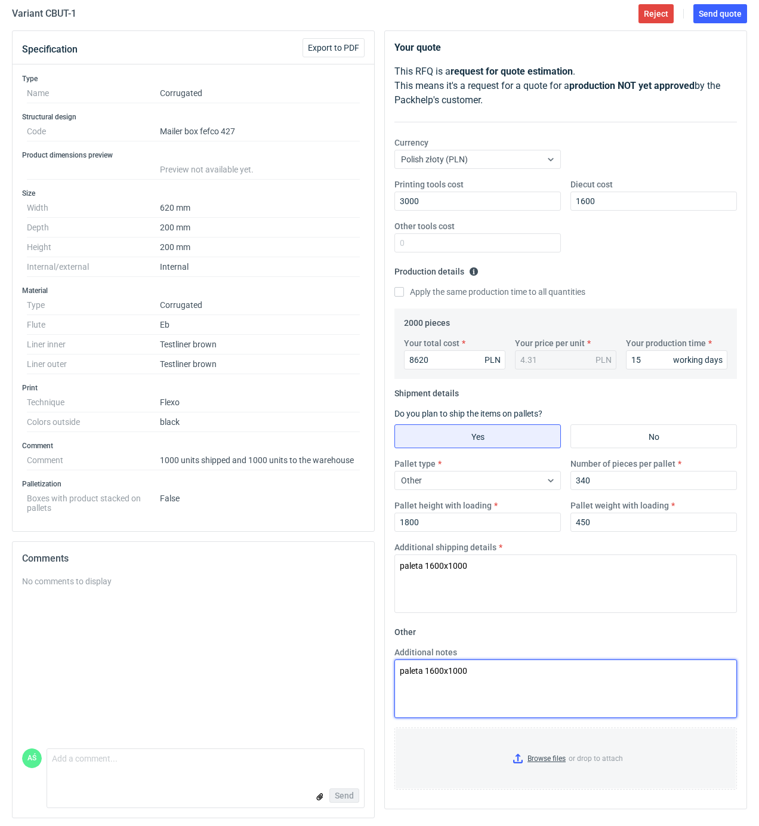
scroll to position [112, 0]
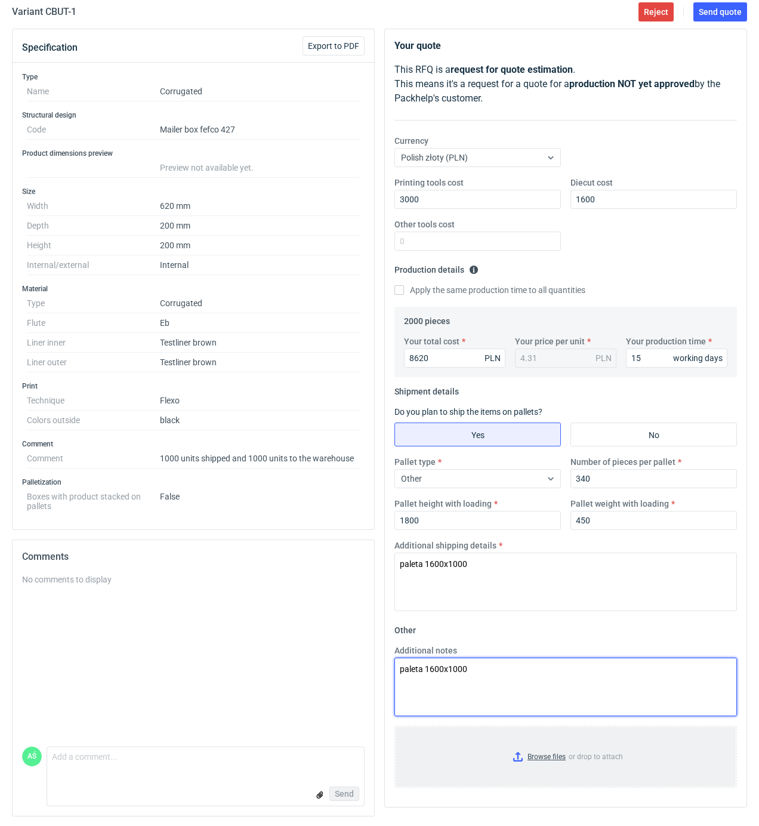
type textarea "paleta 1600x1000"
click at [538, 753] on input "Browse files or drop to attach" at bounding box center [566, 757] width 340 height 60
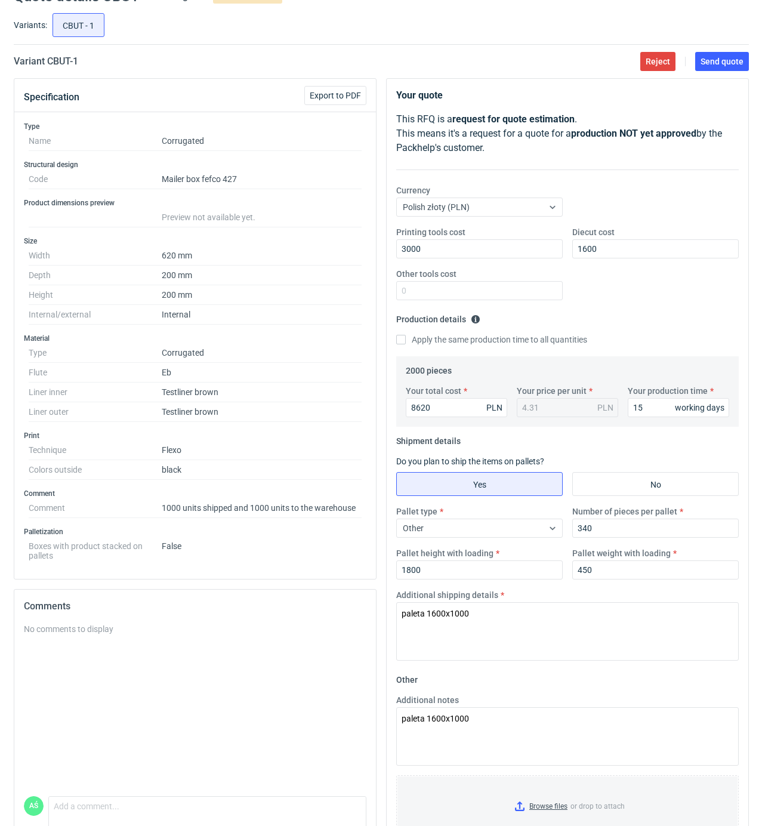
scroll to position [0, 0]
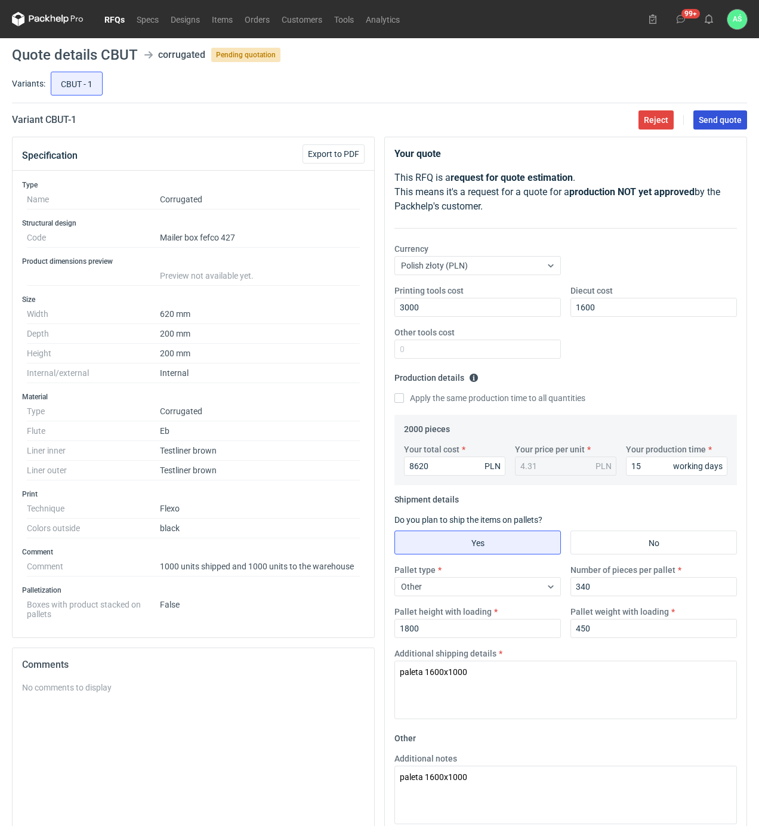
click at [719, 121] on span "Send quote" at bounding box center [720, 120] width 43 height 8
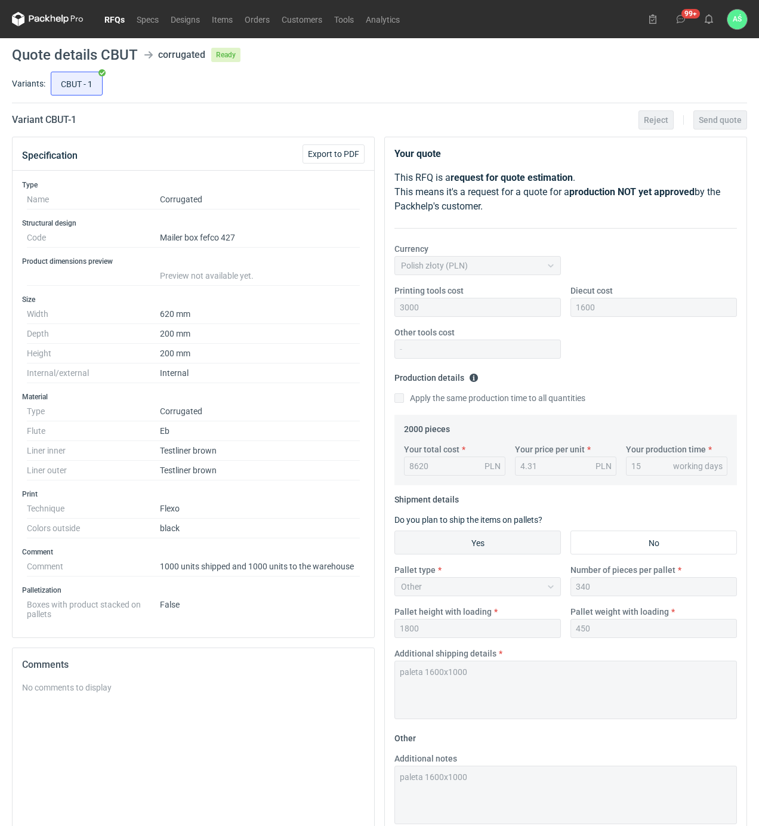
click at [119, 20] on link "RFQs" at bounding box center [115, 19] width 32 height 14
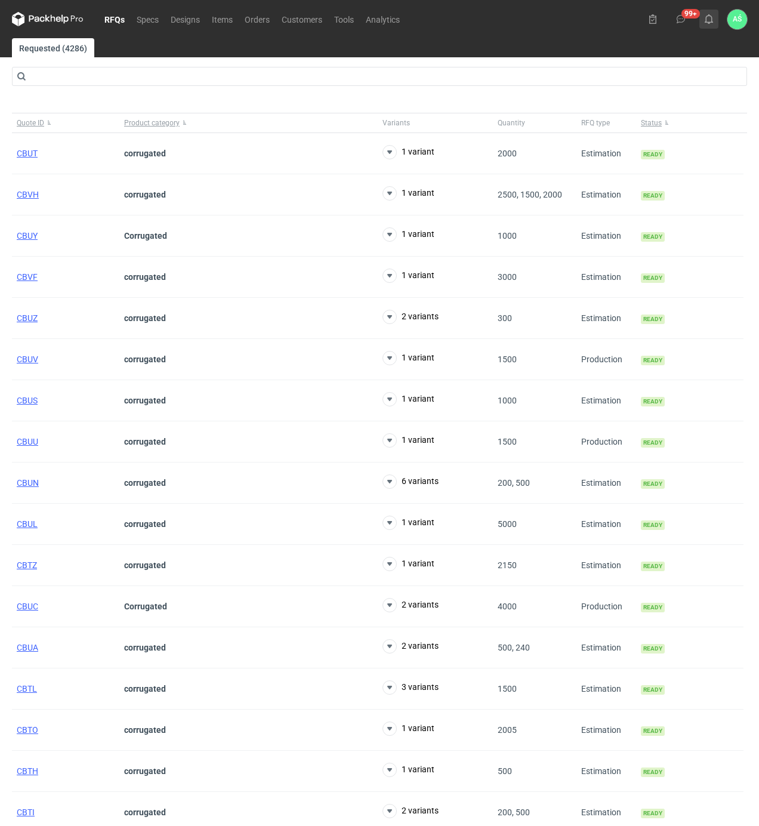
click at [710, 16] on use at bounding box center [709, 19] width 8 height 10
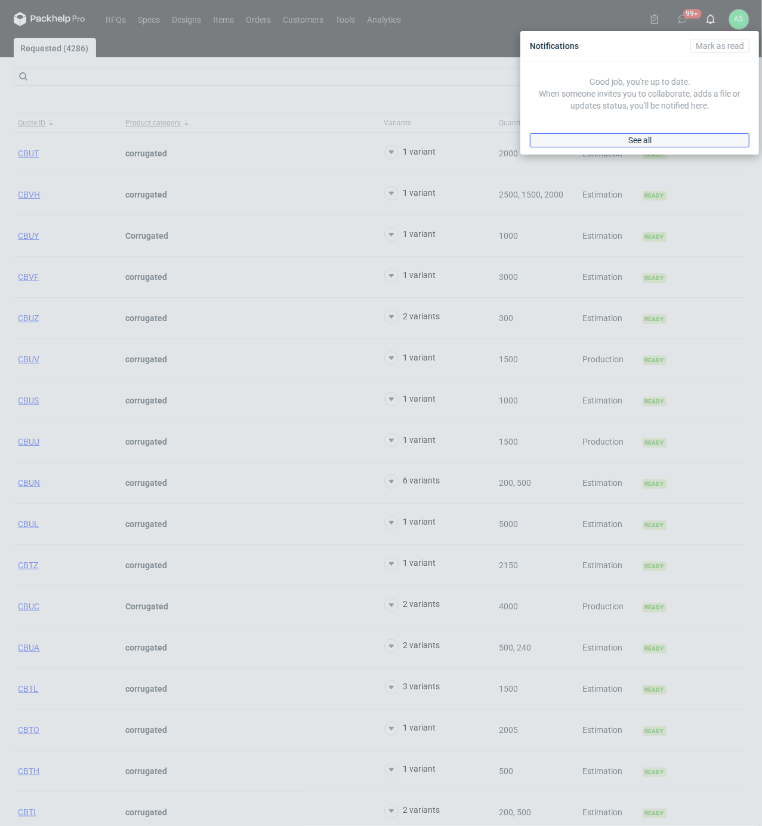
click at [678, 140] on link "See all" at bounding box center [640, 140] width 220 height 14
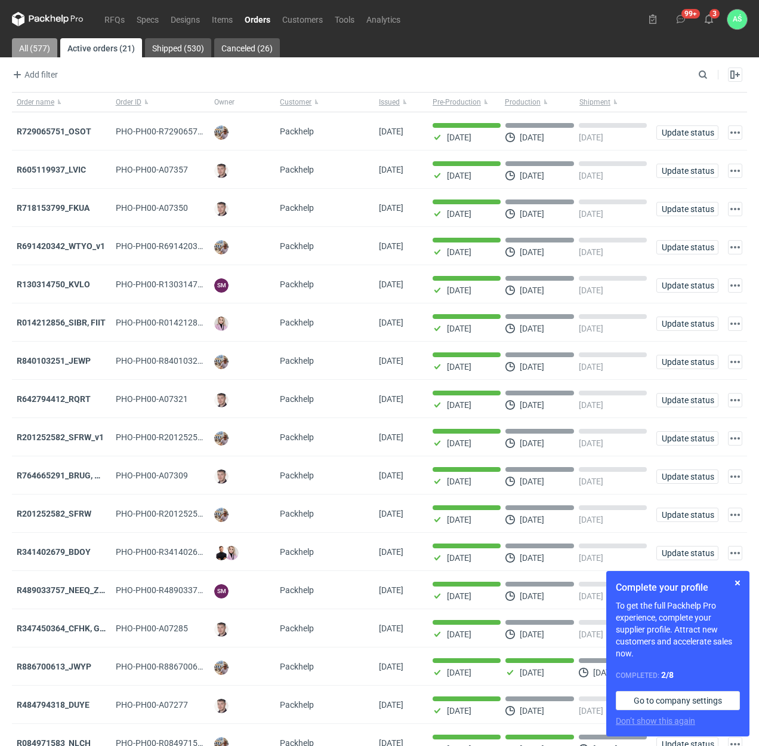
click at [47, 53] on link "All (577)" at bounding box center [34, 47] width 45 height 19
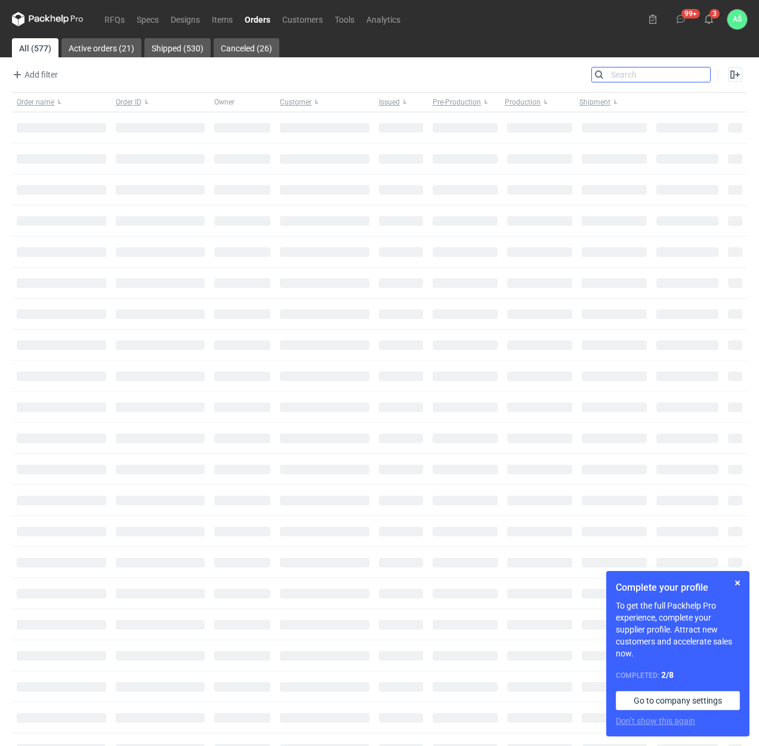
click at [706, 73] on input "Search" at bounding box center [651, 74] width 118 height 14
click at [684, 74] on input "Search" at bounding box center [651, 74] width 118 height 14
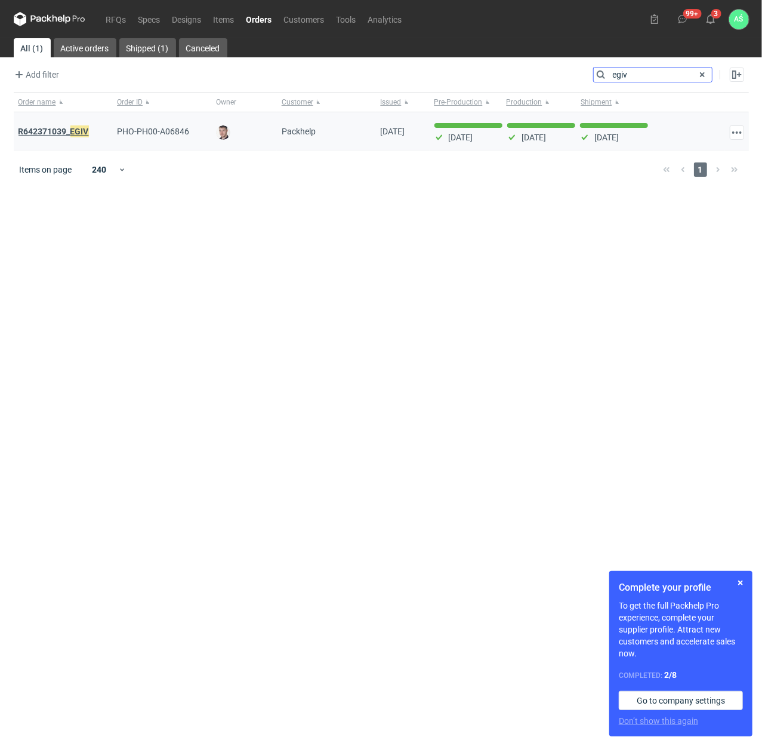
type input "egiv"
click at [79, 129] on em "EGIV" at bounding box center [79, 131] width 19 height 13
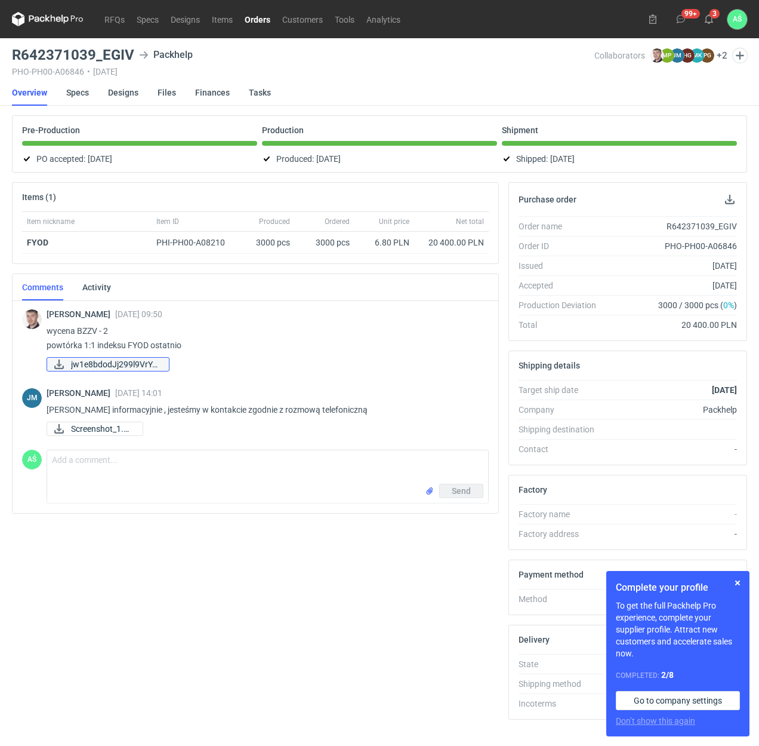
click at [101, 361] on span "jw1e8bdodJj299l9VrYJ..." at bounding box center [115, 364] width 88 height 13
